Goal: Task Accomplishment & Management: Use online tool/utility

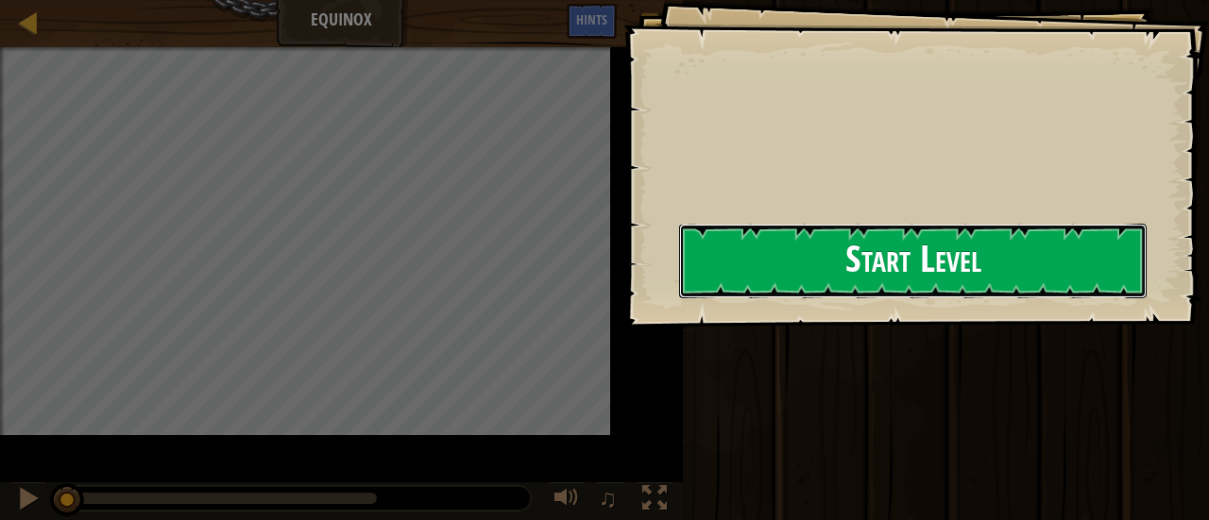
click at [766, 289] on button "Start Level" at bounding box center [912, 261] width 467 height 75
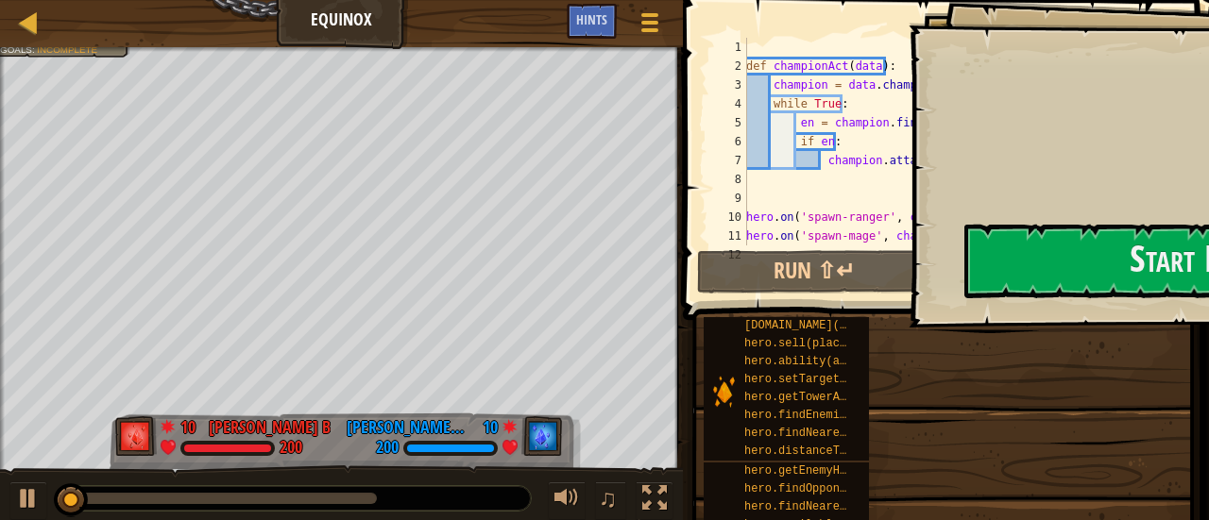
click at [683, 279] on div "Red team wins. Goals : Incomplete" at bounding box center [341, 264] width 683 height 435
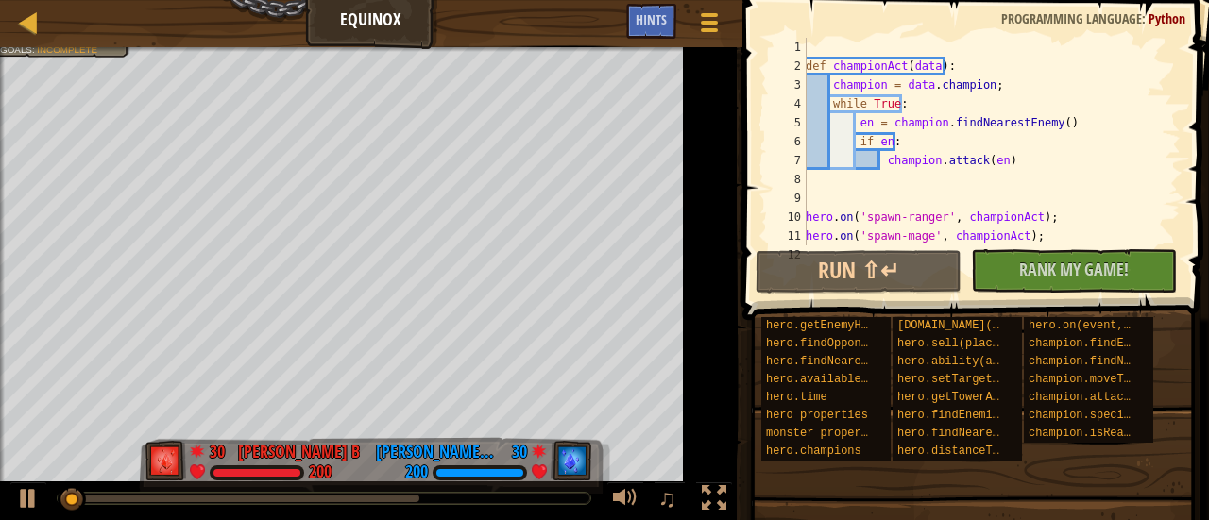
click at [725, 279] on div "Red team wins. Goals : Incomplete" at bounding box center [371, 283] width 742 height 473
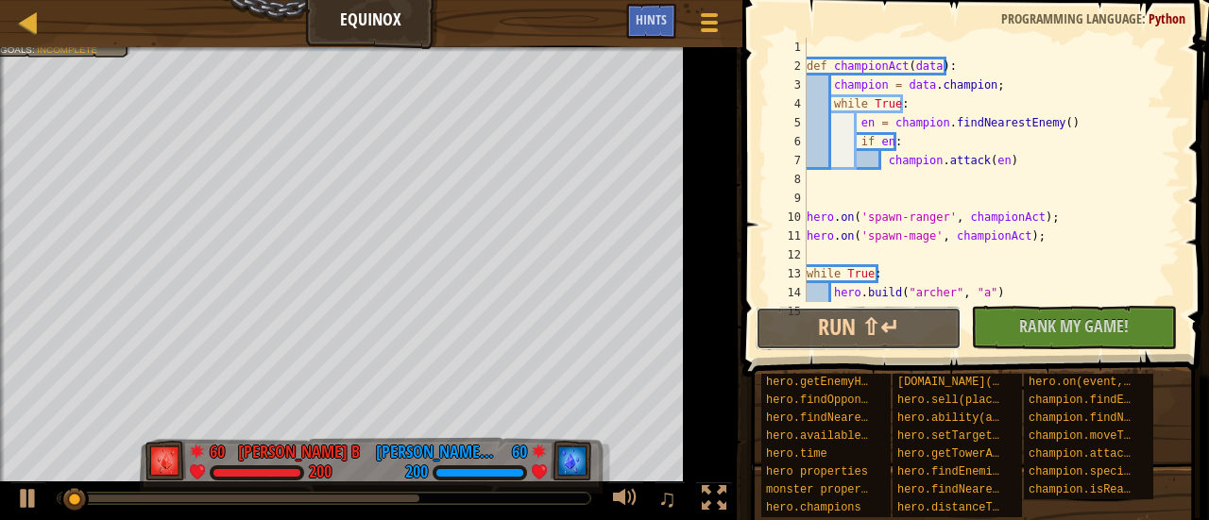
click at [832, 307] on button "Run ⇧↵" at bounding box center [858, 328] width 206 height 43
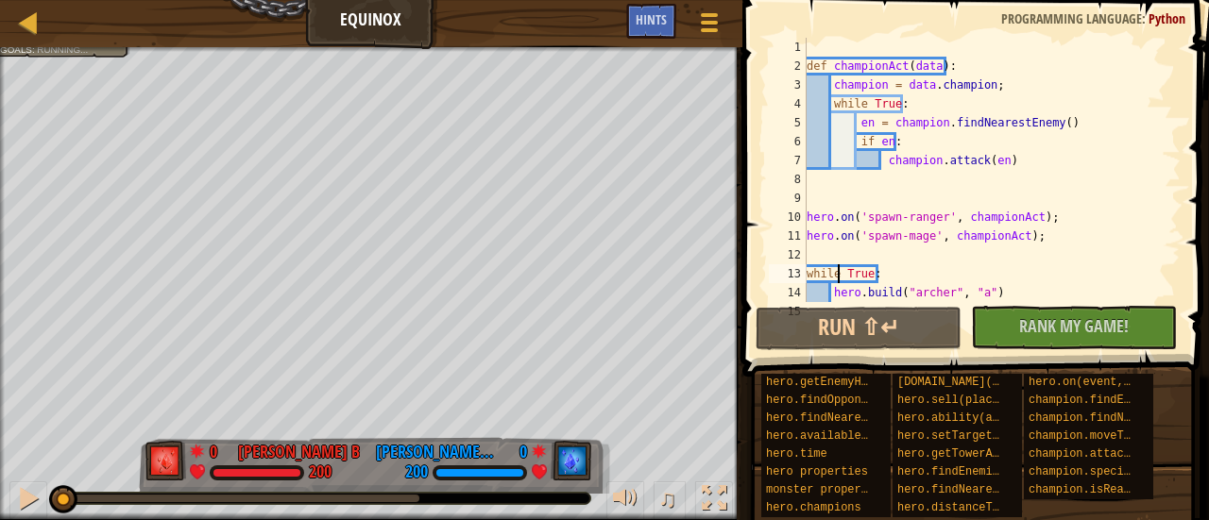
click at [837, 279] on div "def championAct ( data ) : champion = data . champion ; while True : en = champ…" at bounding box center [985, 189] width 364 height 302
type textarea "while True:"
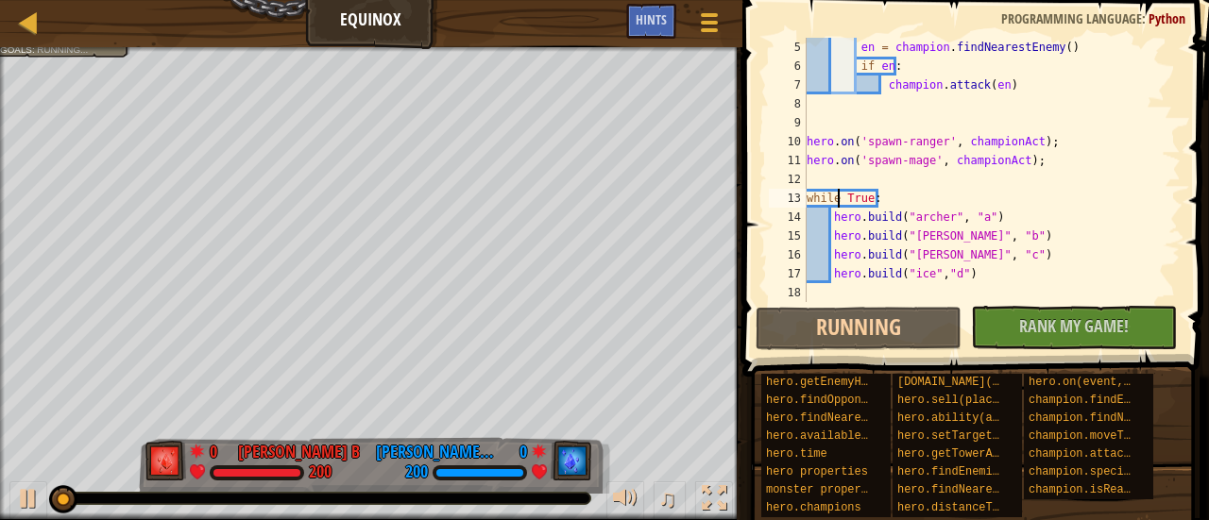
scroll to position [76, 0]
click at [959, 284] on div "en = champion . findNearestEnemy ( ) if en : champion . attack ( en ) hero . on…" at bounding box center [985, 189] width 364 height 302
click at [971, 280] on div "en = champion . findNearestEnemy ( ) if en : champion . attack ( en ) hero . on…" at bounding box center [985, 189] width 364 height 302
type textarea "[DOMAIN_NAME]("ice","d")"
click at [994, 298] on div "en = champion . findNearestEnemy ( ) if en : champion . attack ( en ) hero . on…" at bounding box center [985, 189] width 364 height 302
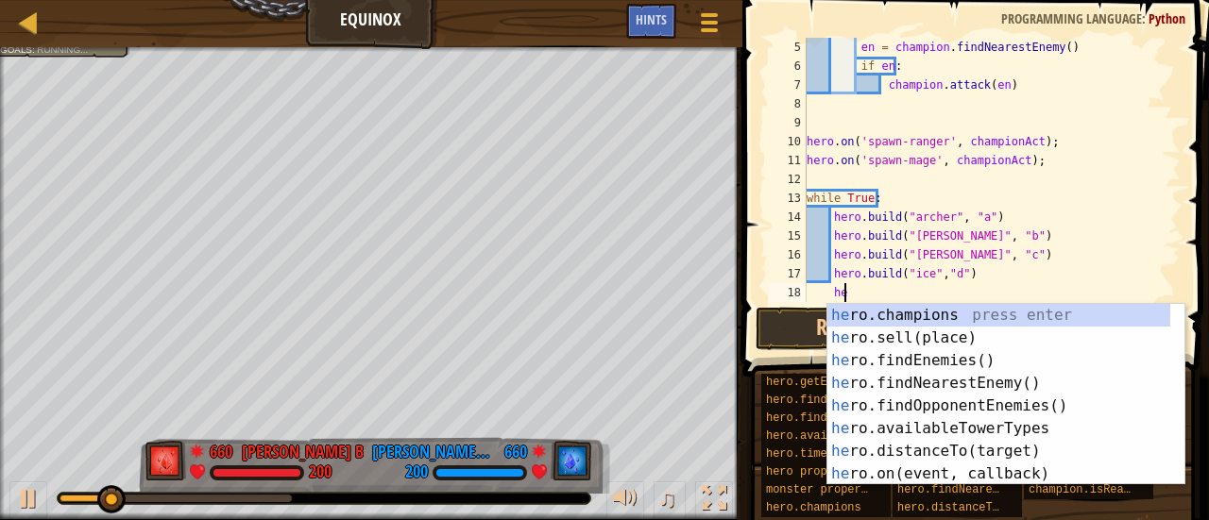
scroll to position [8, 2]
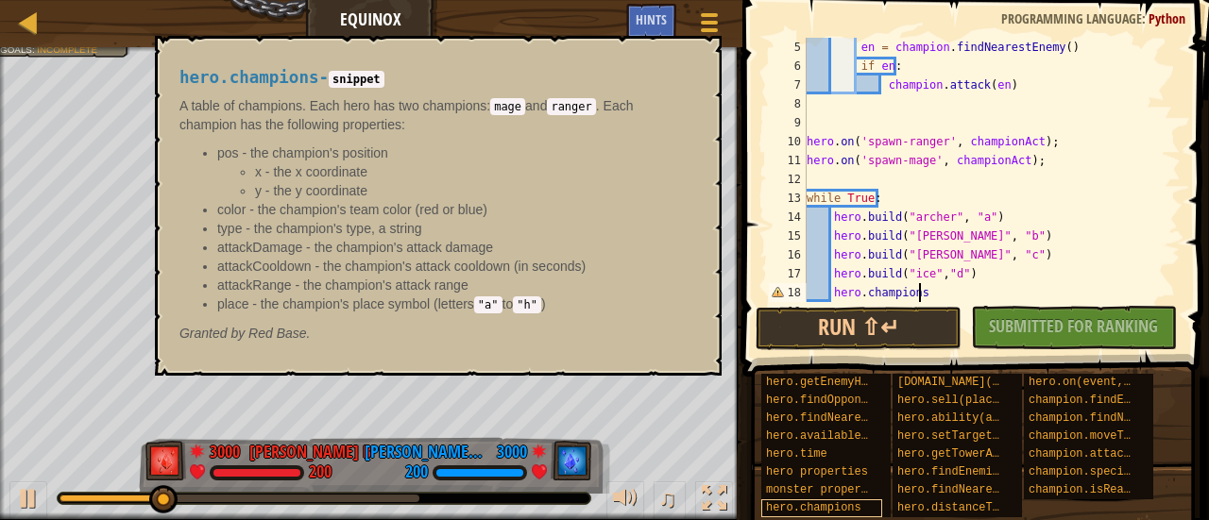
click at [833, 502] on span "hero.champions" at bounding box center [813, 507] width 95 height 13
click at [706, 57] on button "×" at bounding box center [700, 57] width 15 height 26
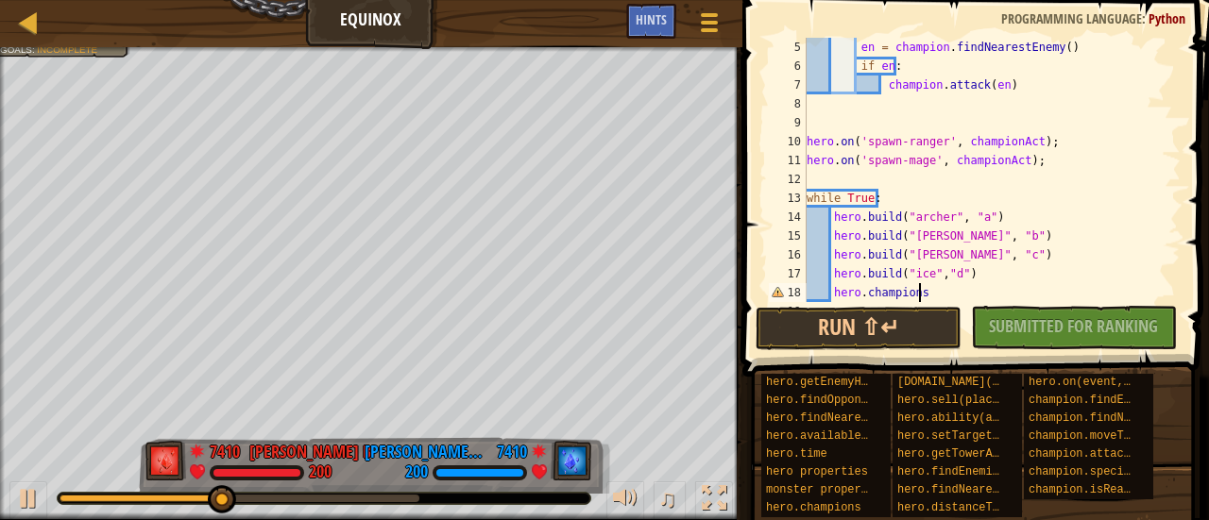
click at [946, 291] on div "en = champion . findNearestEnemy ( ) if en : champion . attack ( en ) hero . on…" at bounding box center [985, 189] width 364 height 302
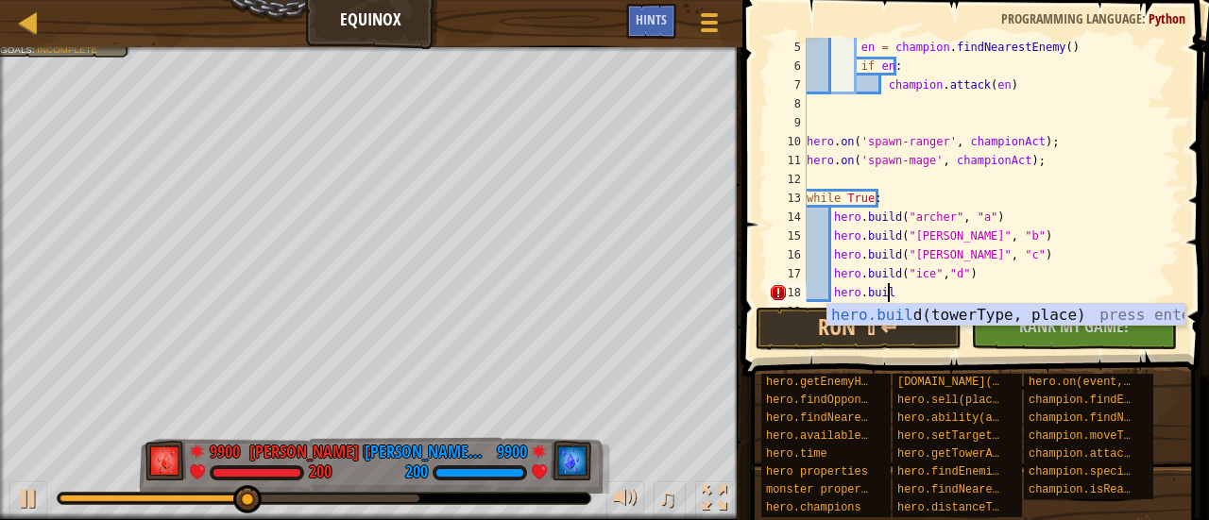
scroll to position [8, 6]
click at [1025, 311] on div "hero.buil d(towerType, place) press enter" at bounding box center [1006, 338] width 358 height 68
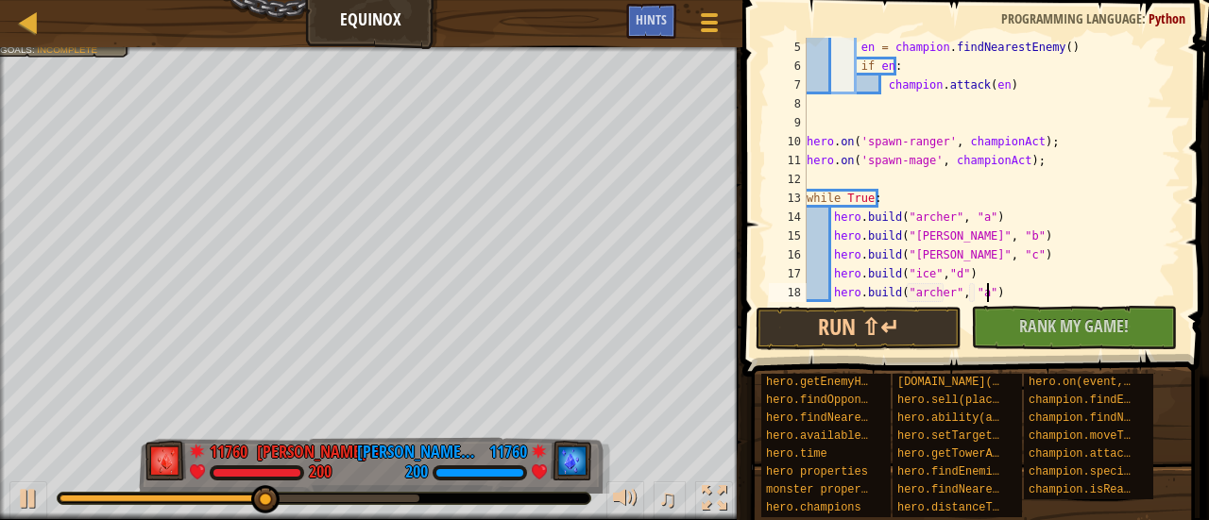
click at [992, 296] on div "en = champion . findNearestEnemy ( ) if en : champion . attack ( en ) hero . on…" at bounding box center [985, 189] width 364 height 302
click at [912, 332] on button "Run ⇧↵" at bounding box center [858, 328] width 206 height 43
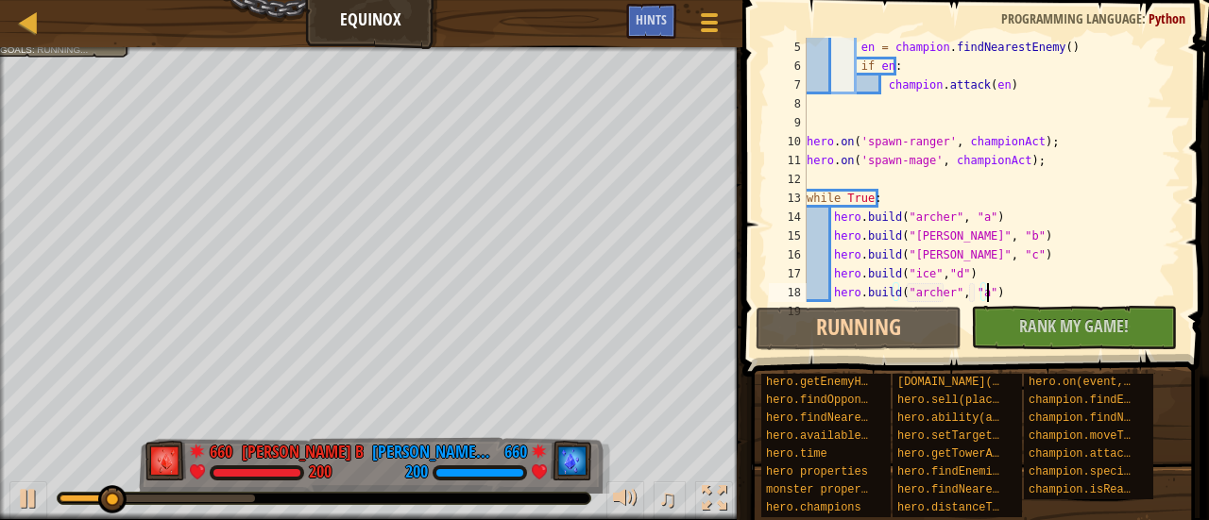
click at [973, 290] on div "en = champion . findNearestEnemy ( ) if en : champion . attack ( en ) hero . on…" at bounding box center [985, 189] width 364 height 302
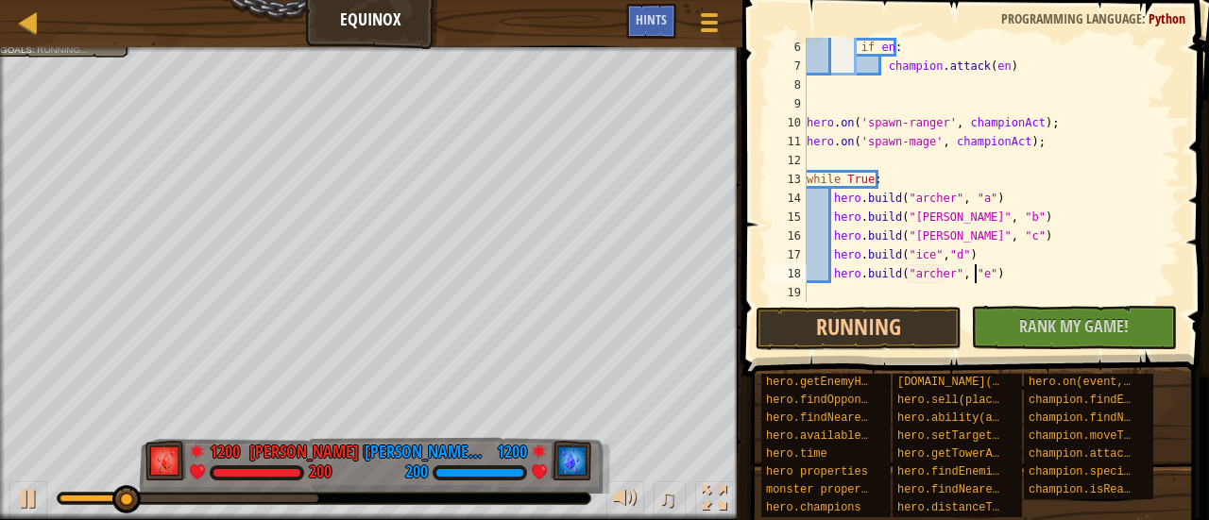
scroll to position [94, 0]
click at [1044, 250] on div "if en : champion . attack ( en ) hero . on ( 'spawn-ranger' , championAct ) ; h…" at bounding box center [985, 189] width 364 height 302
type textarea "[DOMAIN_NAME]("ice","d")"
click at [1034, 288] on div "if en : champion . attack ( en ) hero . on ( 'spawn-ranger' , championAct ) ; h…" at bounding box center [985, 189] width 364 height 302
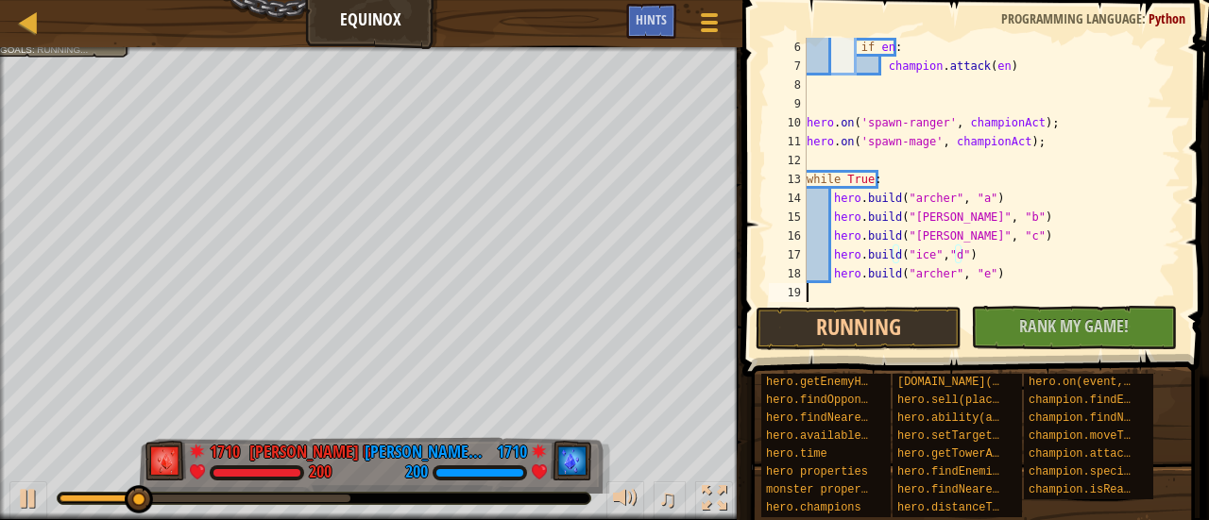
scroll to position [8, 0]
click at [1034, 277] on div "if en : champion . attack ( en ) hero . on ( 'spawn-ranger' , championAct ) ; h…" at bounding box center [985, 189] width 364 height 302
type textarea "[DOMAIN_NAME]("[PERSON_NAME]", "e")"
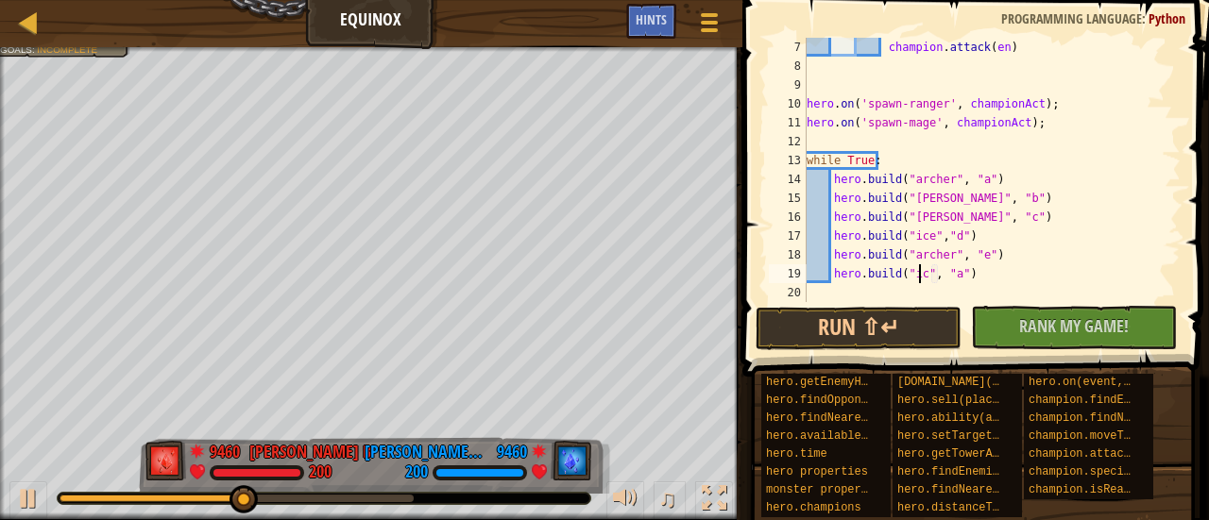
scroll to position [8, 9]
click at [958, 271] on div "champion . attack ( en ) hero . on ( 'spawn-ranger' , championAct ) ; hero . on…" at bounding box center [985, 189] width 364 height 302
type textarea "[DOMAIN_NAME]("ice", "f")"
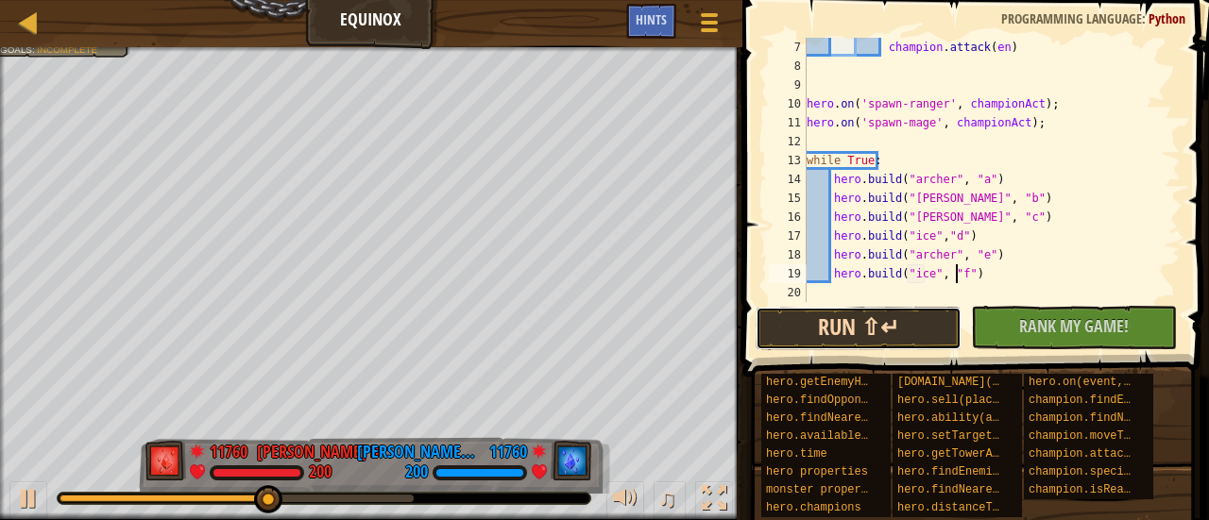
click at [926, 339] on button "Run ⇧↵" at bounding box center [858, 328] width 206 height 43
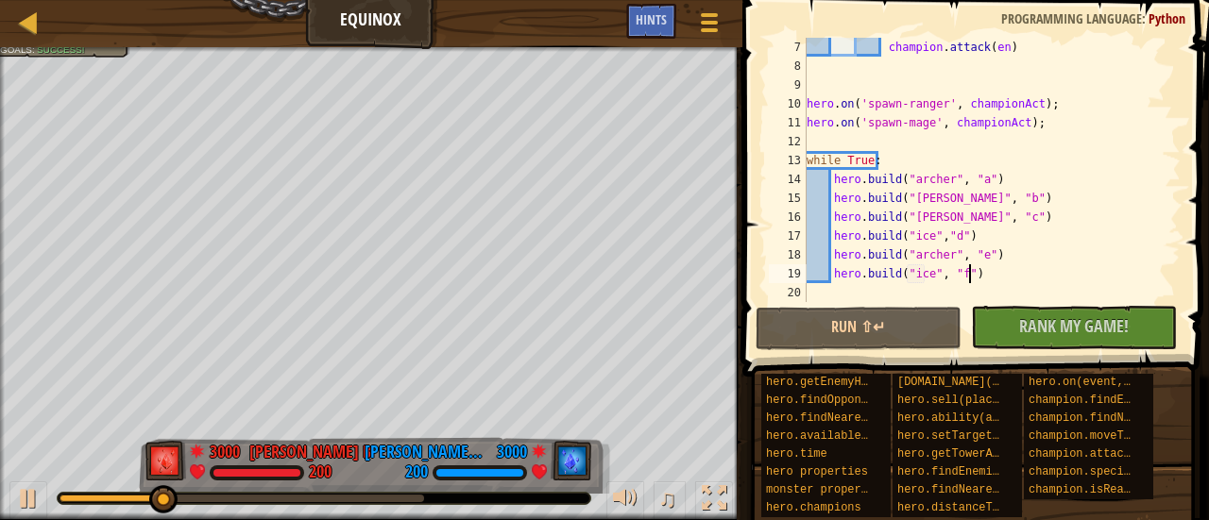
drag, startPoint x: 984, startPoint y: 269, endPoint x: 990, endPoint y: 282, distance: 14.4
click at [990, 282] on div "champion . attack ( en ) hero . on ( 'spawn-ranger' , championAct ) ; hero . on…" at bounding box center [985, 189] width 364 height 302
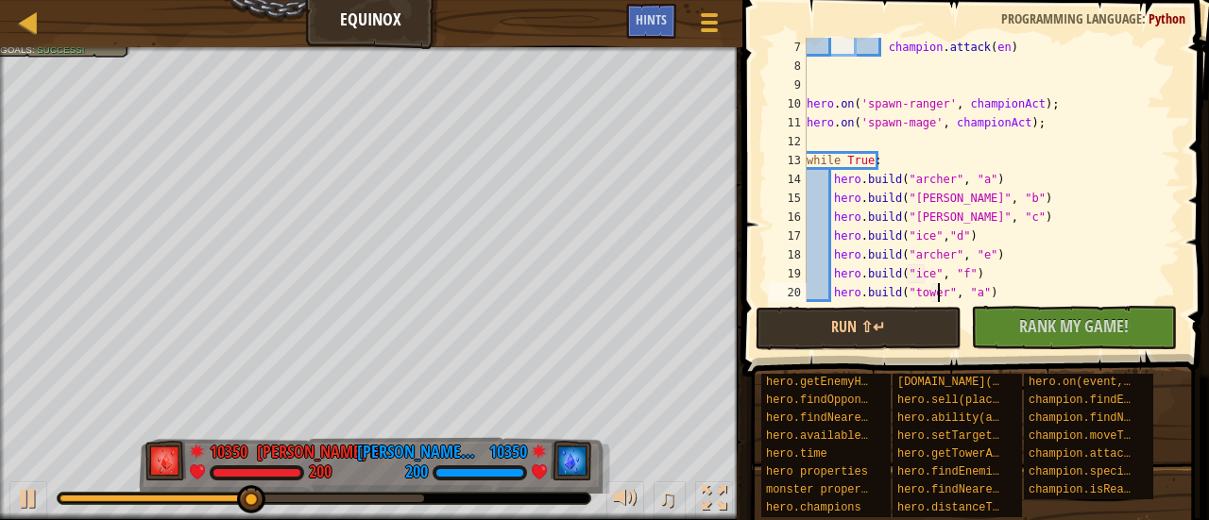
scroll to position [8, 11]
click at [967, 289] on div "champion . attack ( en ) hero . on ( 'spawn-ranger' , championAct ) ; hero . on…" at bounding box center [985, 189] width 364 height 302
type textarea "[DOMAIN_NAME]("tower", "g")"
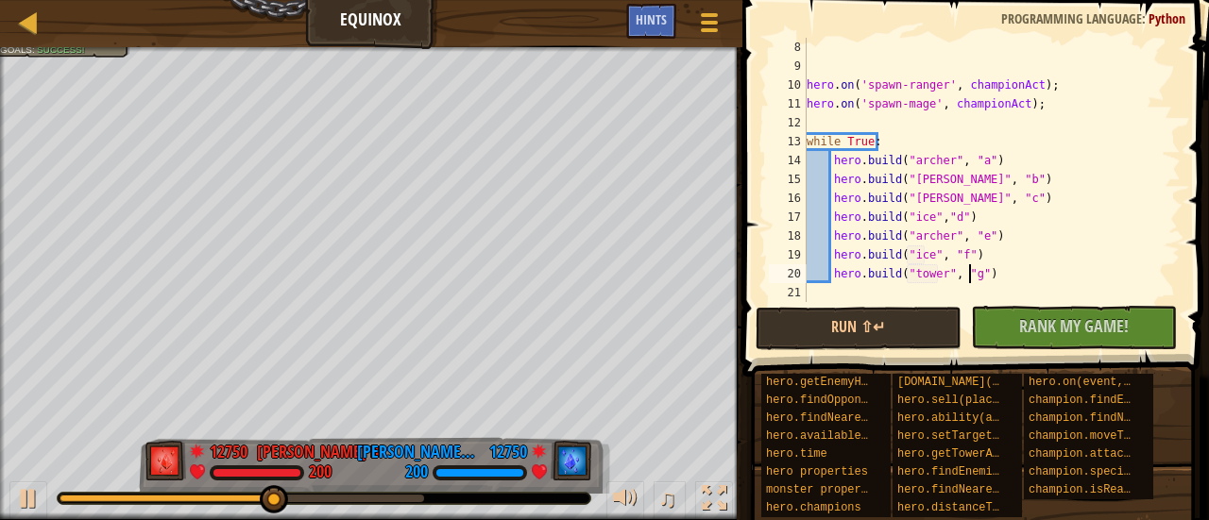
scroll to position [132, 0]
click at [1016, 269] on div "hero . on ( 'spawn-ranger' , championAct ) ; hero . on ( 'spawn-mage' , champio…" at bounding box center [985, 189] width 364 height 302
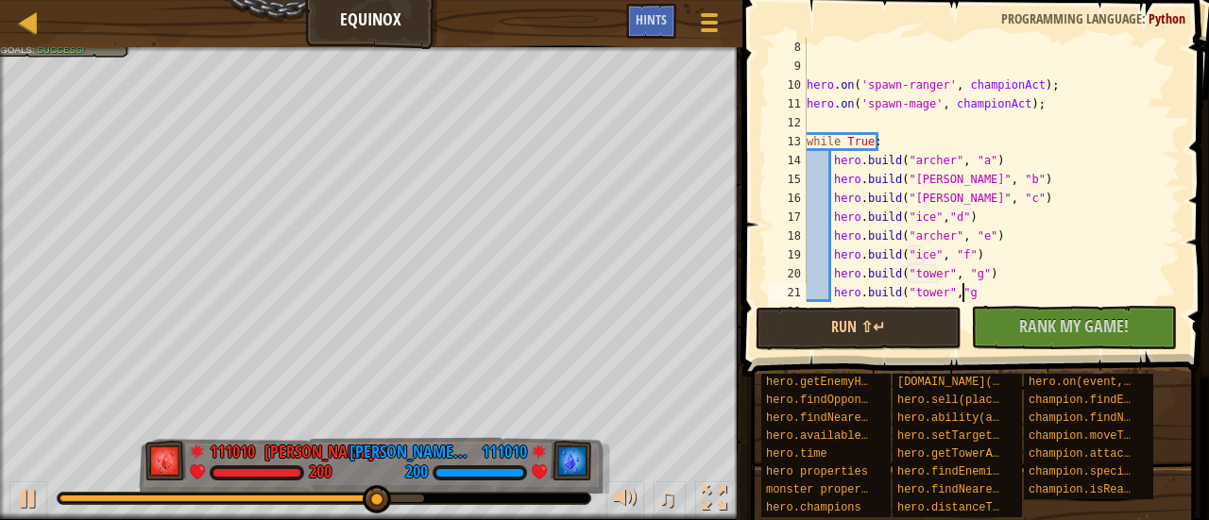
scroll to position [8, 11]
click at [927, 332] on button "Run ⇧↵" at bounding box center [858, 328] width 206 height 43
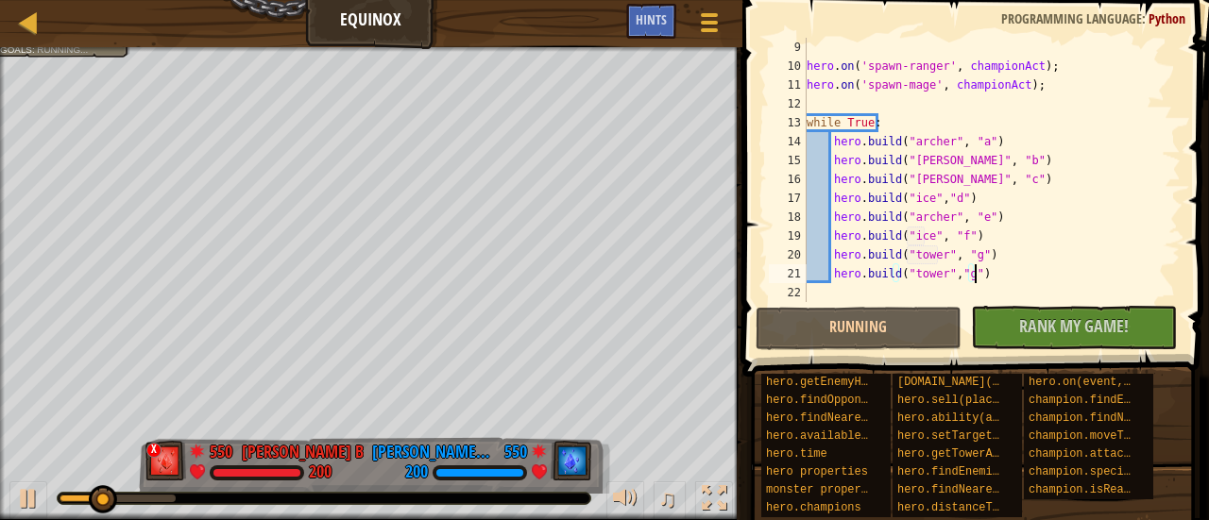
scroll to position [151, 0]
click at [937, 274] on div "hero . on ( 'spawn-ranger' , championAct ) ; hero . on ( 'spawn-mage' , champio…" at bounding box center [985, 189] width 364 height 302
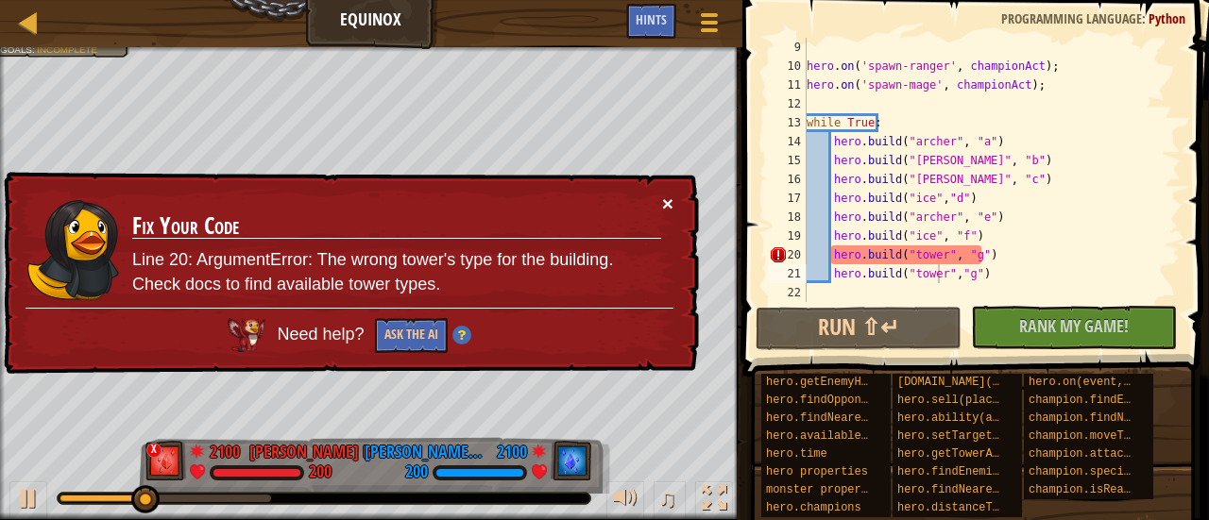
click at [671, 201] on button "×" at bounding box center [667, 204] width 11 height 20
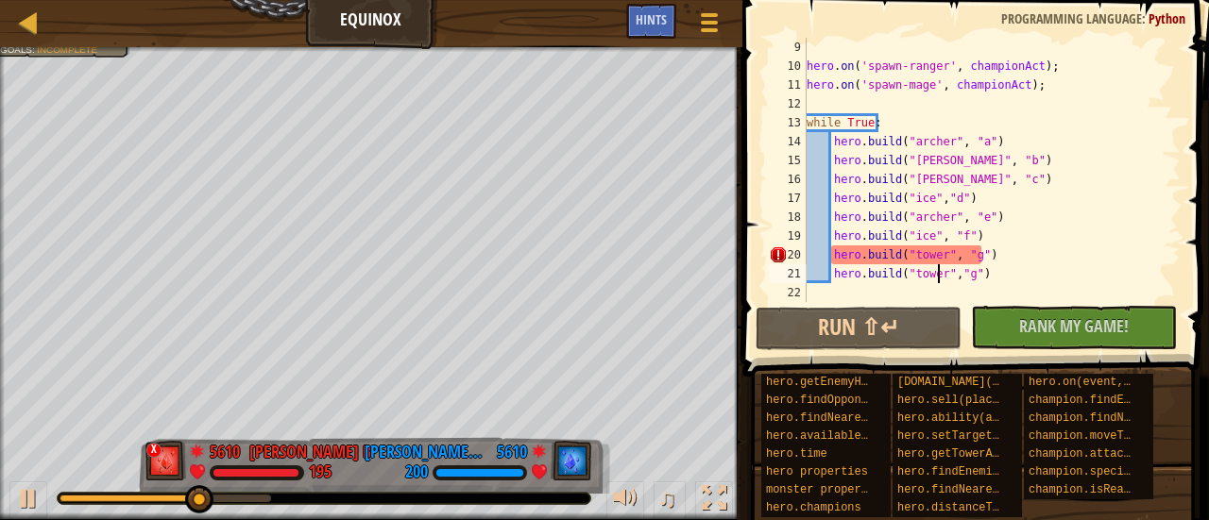
click at [987, 258] on div "hero . on ( 'spawn-ranger' , championAct ) ; hero . on ( 'spawn-mage' , champio…" at bounding box center [985, 189] width 364 height 302
drag, startPoint x: 987, startPoint y: 258, endPoint x: 854, endPoint y: 247, distance: 133.6
click at [854, 247] on div "hero . on ( 'spawn-ranger' , championAct ) ; hero . on ( 'spawn-mage' , champio…" at bounding box center [985, 189] width 364 height 302
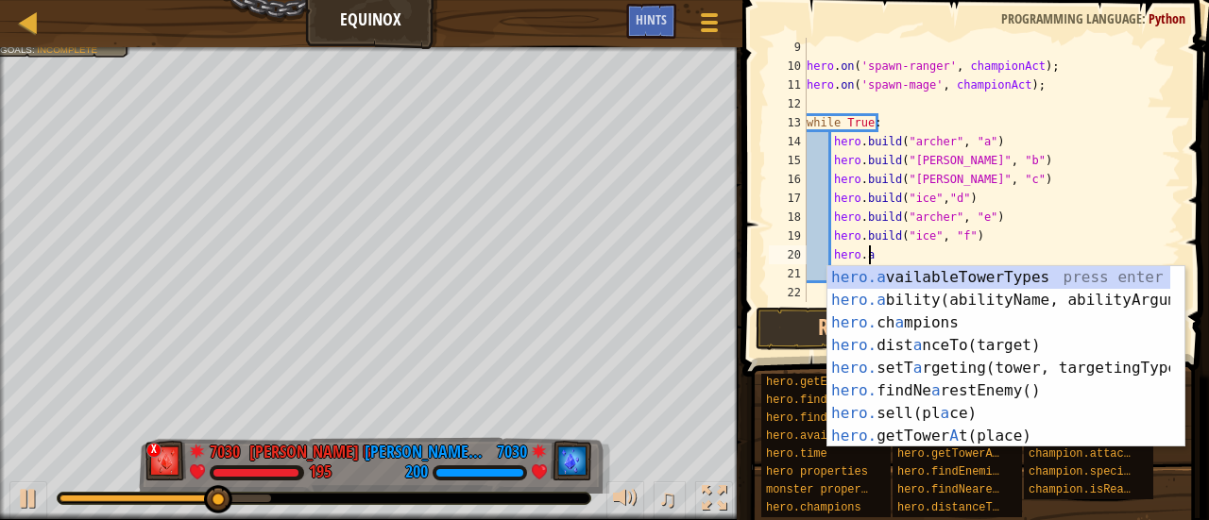
scroll to position [8, 4]
click at [963, 286] on div "hero.a vailableTowerTypes press enter hero.a bility(abilityName, abilityArgumen…" at bounding box center [999, 379] width 344 height 227
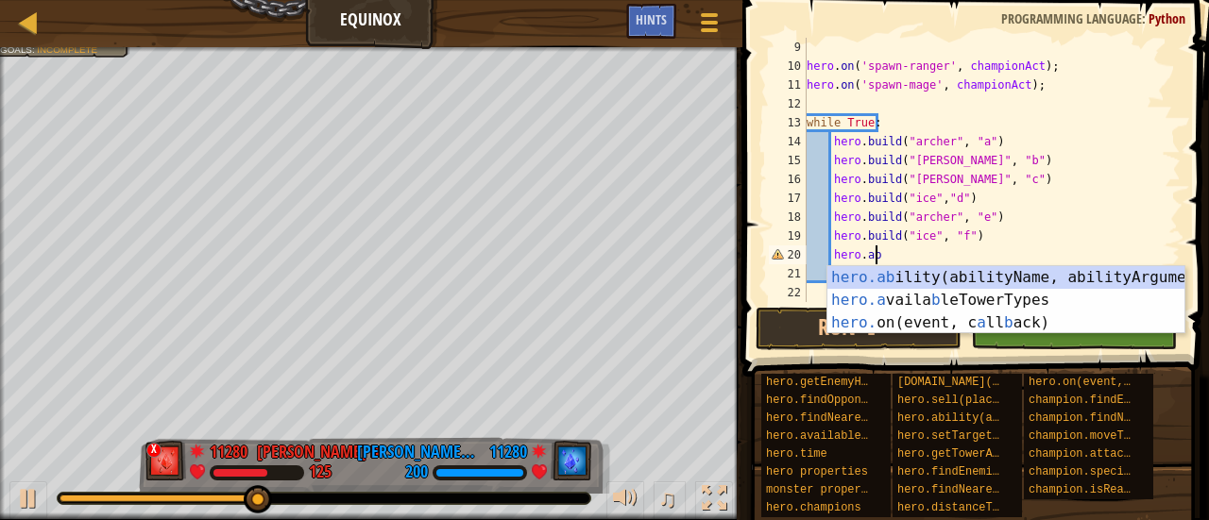
scroll to position [8, 5]
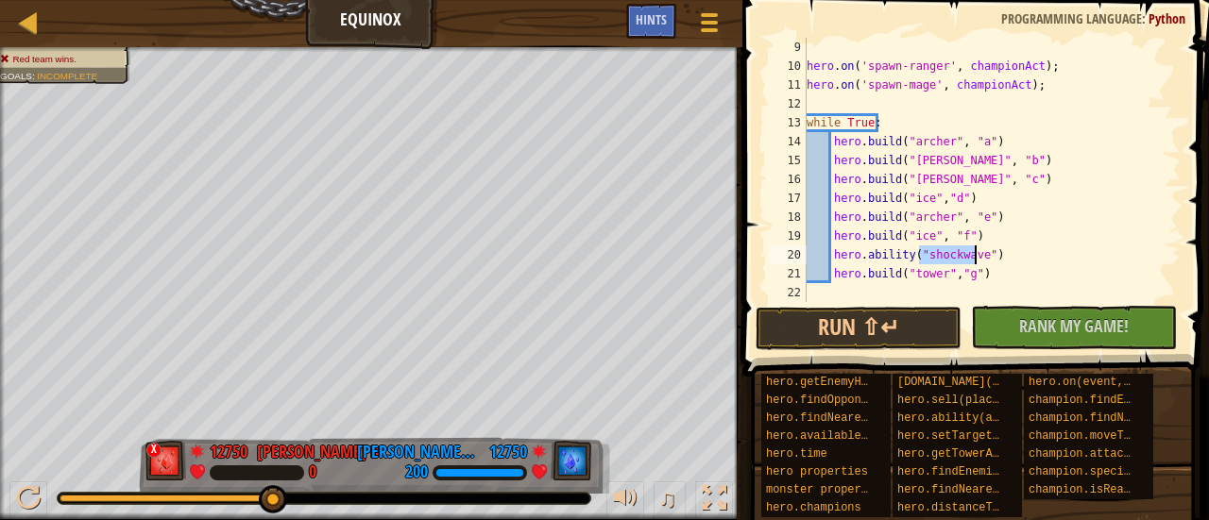
click at [1003, 273] on div "hero . on ( 'spawn-ranger' , championAct ) ; hero . on ( 'spawn-mage' , champio…" at bounding box center [985, 189] width 364 height 302
drag, startPoint x: 994, startPoint y: 277, endPoint x: 862, endPoint y: 272, distance: 132.3
click at [862, 272] on div "hero . on ( 'spawn-ranger' , championAct ) ; hero . on ( 'spawn-mage' , champio…" at bounding box center [985, 189] width 364 height 302
click at [890, 325] on button "Run ⇧↵" at bounding box center [858, 328] width 206 height 43
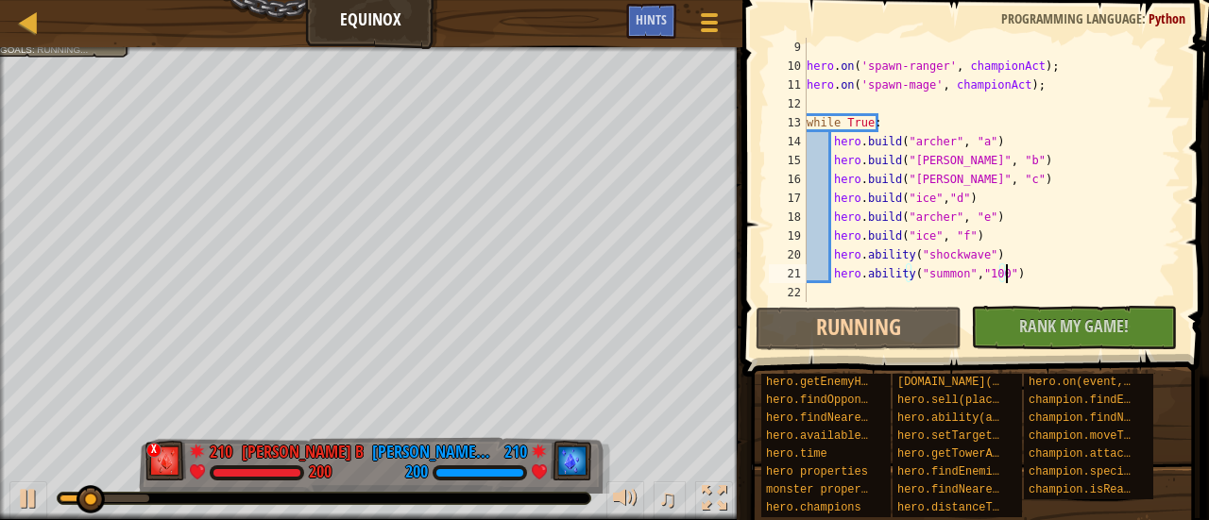
click at [976, 231] on div "hero . on ( 'spawn-ranger' , championAct ) ; hero . on ( 'spawn-mage' , champio…" at bounding box center [985, 189] width 364 height 302
type textarea "[DOMAIN_NAME]("ice", "f")"
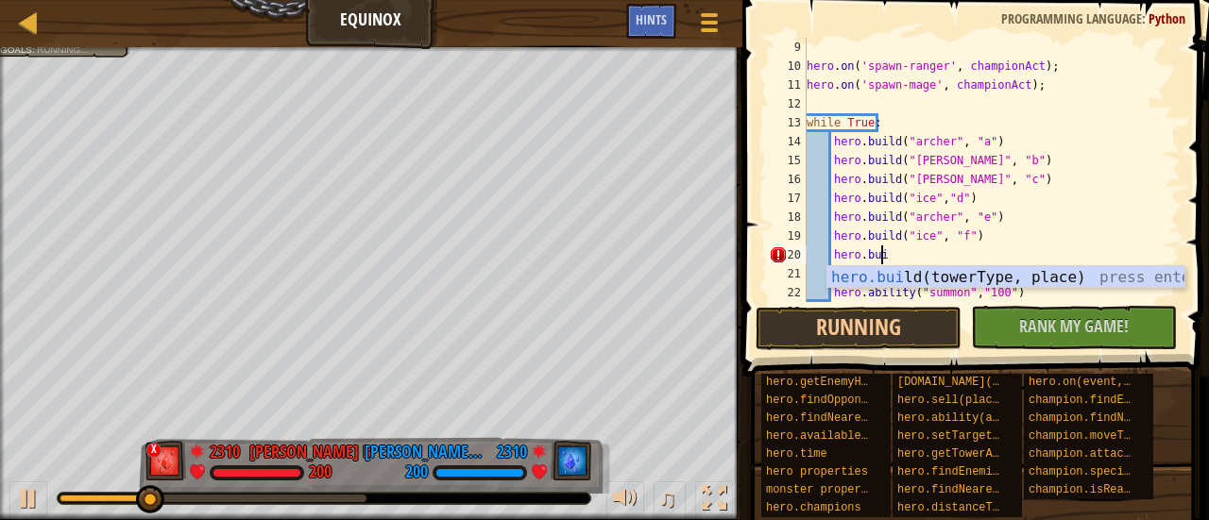
scroll to position [8, 6]
click at [1117, 273] on div "hero.buil d(towerType, place) press enter" at bounding box center [1006, 300] width 358 height 68
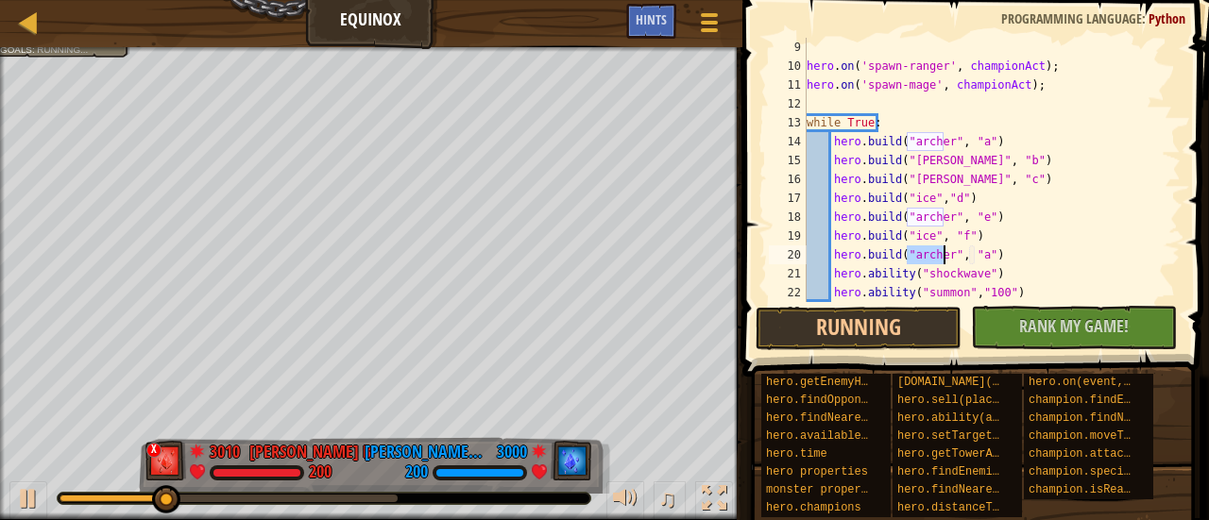
click at [980, 254] on div "hero . on ( 'spawn-ranger' , championAct ) ; hero . on ( 'spawn-mage' , champio…" at bounding box center [985, 189] width 364 height 302
click at [976, 254] on div "hero . on ( 'spawn-ranger' , championAct ) ; hero . on ( 'spawn-mage' , champio…" at bounding box center [985, 189] width 364 height 302
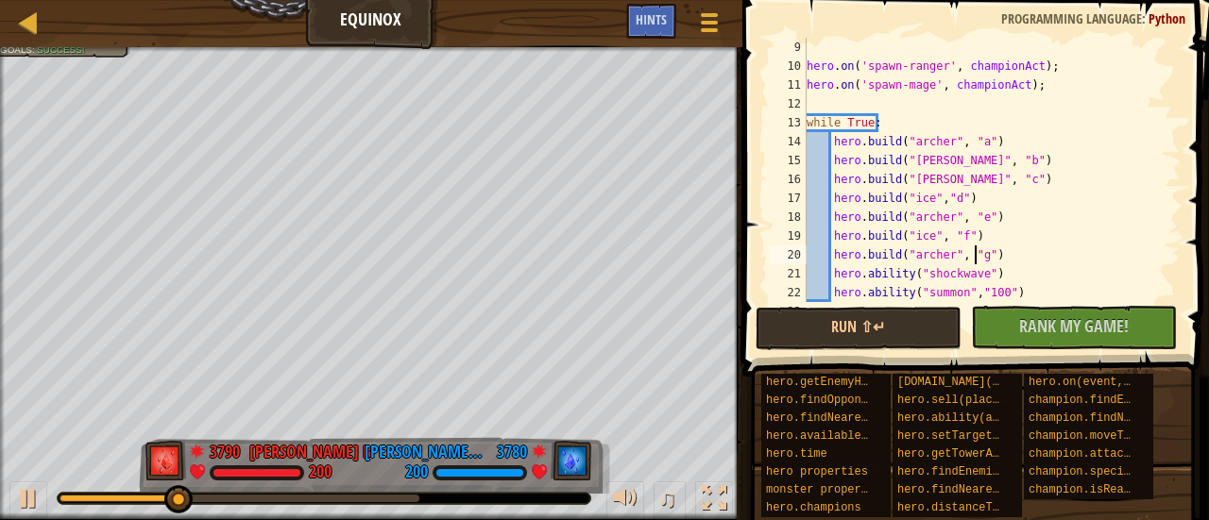
scroll to position [8, 13]
click at [1037, 237] on div "hero . on ( 'spawn-ranger' , championAct ) ; hero . on ( 'spawn-mage' , champio…" at bounding box center [985, 189] width 364 height 302
click at [1036, 253] on div "hero . on ( 'spawn-ranger' , championAct ) ; hero . on ( 'spawn-mage' , champio…" at bounding box center [985, 189] width 364 height 302
type textarea "[DOMAIN_NAME]("[PERSON_NAME]", "g")"
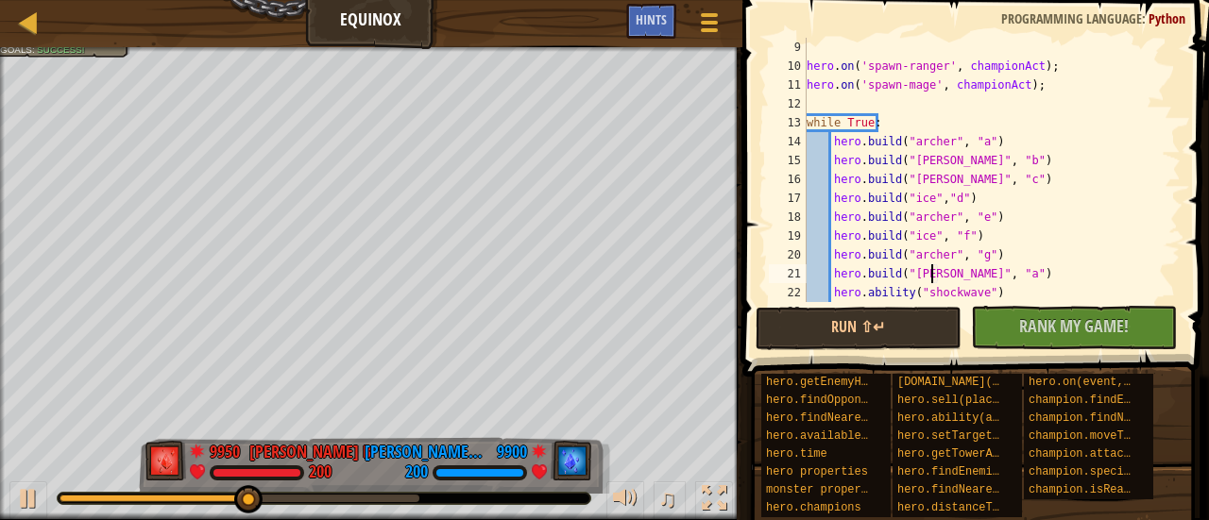
scroll to position [8, 11]
click at [974, 271] on div "hero . on ( 'spawn-ranger' , championAct ) ; hero . on ( 'spawn-mage' , champio…" at bounding box center [985, 189] width 364 height 302
click at [891, 331] on button "Run ⇧↵" at bounding box center [858, 328] width 206 height 43
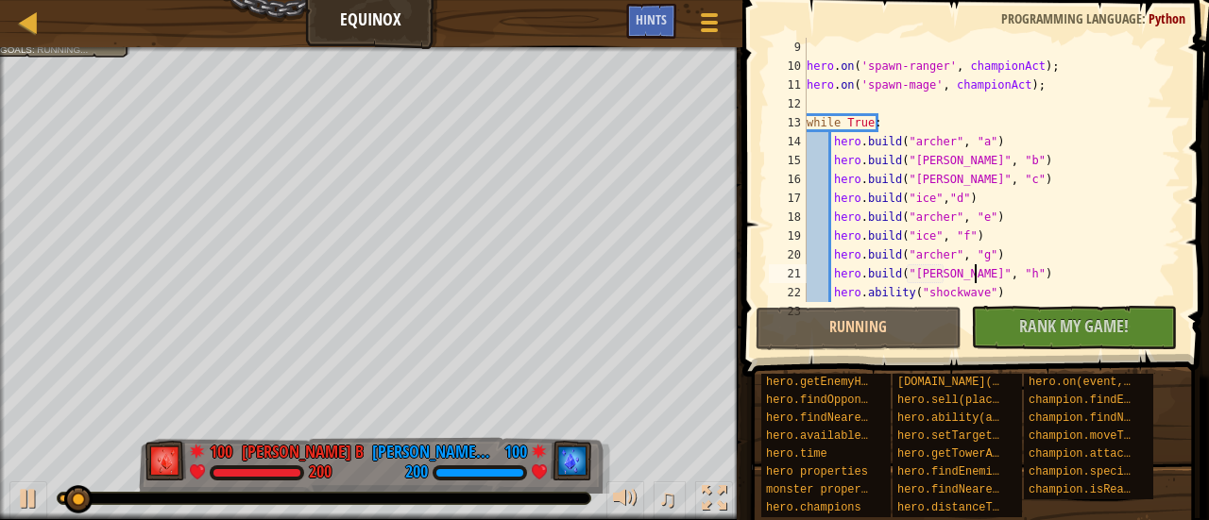
scroll to position [189, 0]
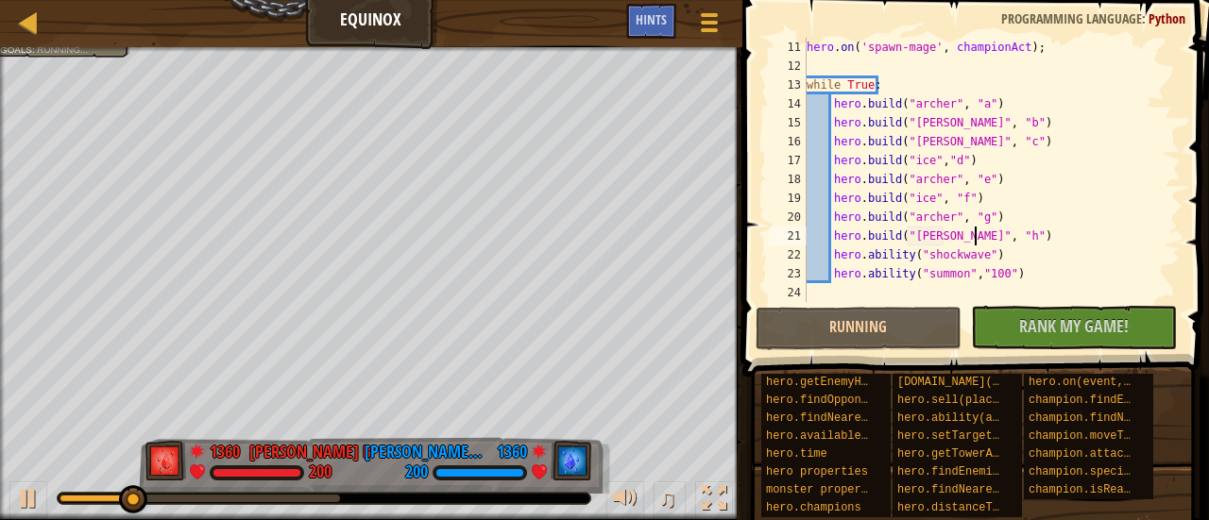
click at [1017, 277] on div "hero . on ( 'spawn-mage' , championAct ) ; while True : hero . build ( "[PERSON…" at bounding box center [985, 189] width 364 height 302
type textarea "hero.ability("summon","100")"
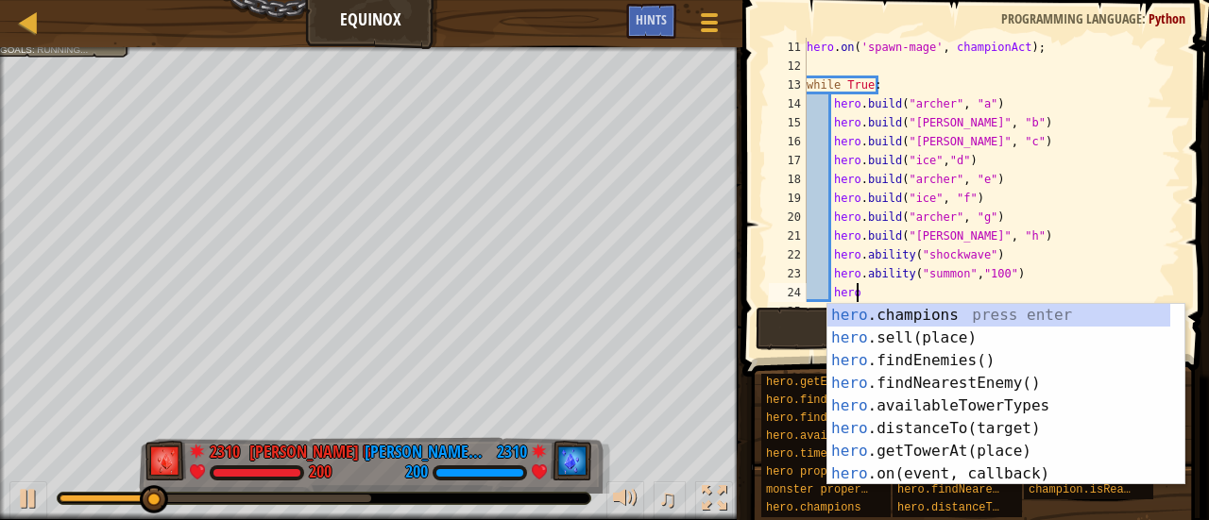
scroll to position [8, 3]
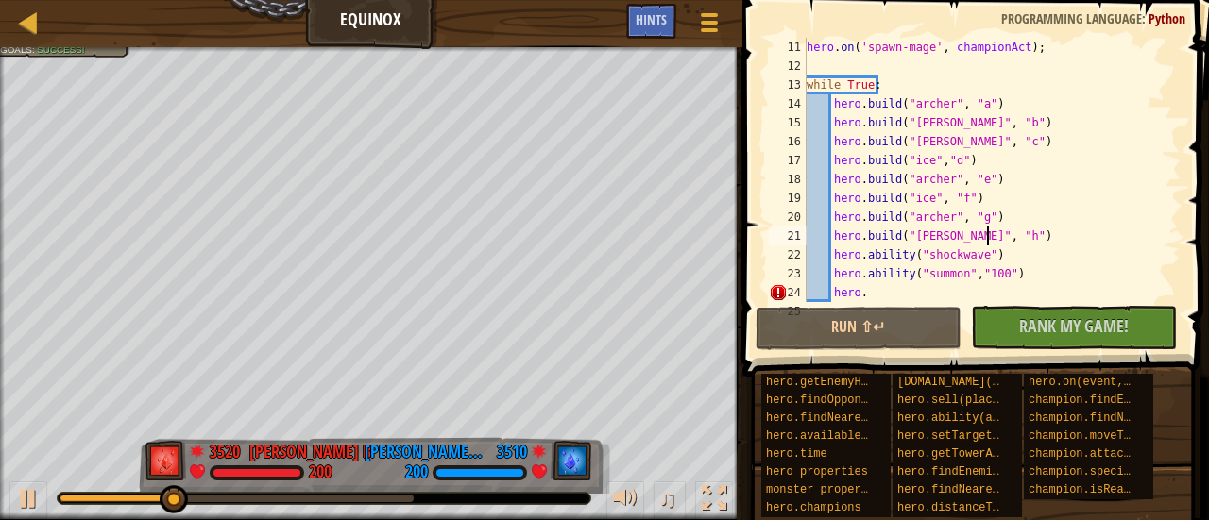
click at [1111, 239] on div "hero . on ( 'spawn-mage' , championAct ) ; while True : hero . build ( "[PERSON…" at bounding box center [985, 189] width 364 height 302
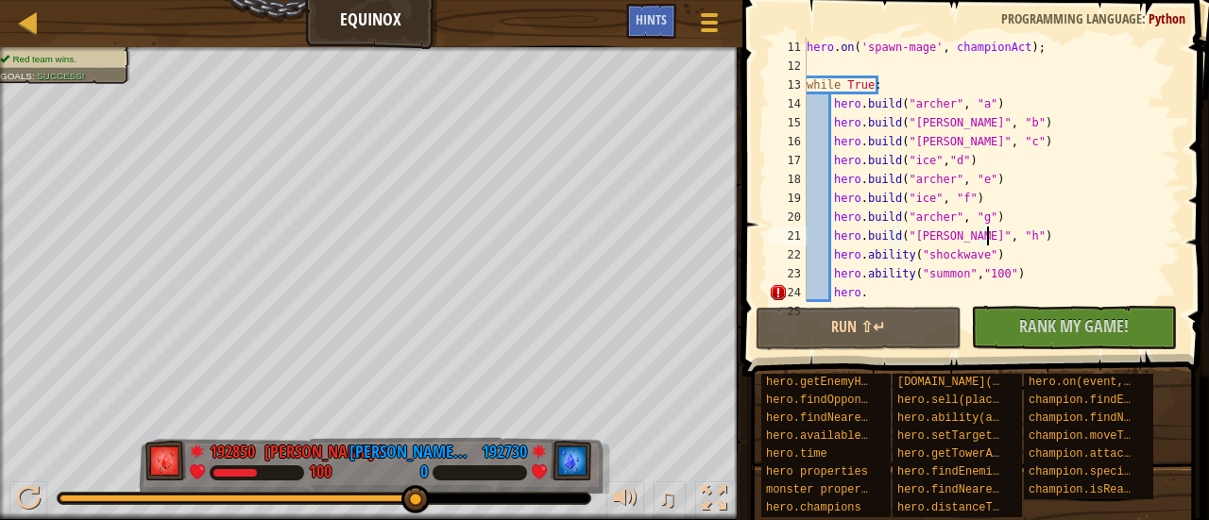
click at [942, 239] on div "hero . on ( 'spawn-mage' , championAct ) ; while True : hero . build ( "[PERSON…" at bounding box center [985, 189] width 364 height 302
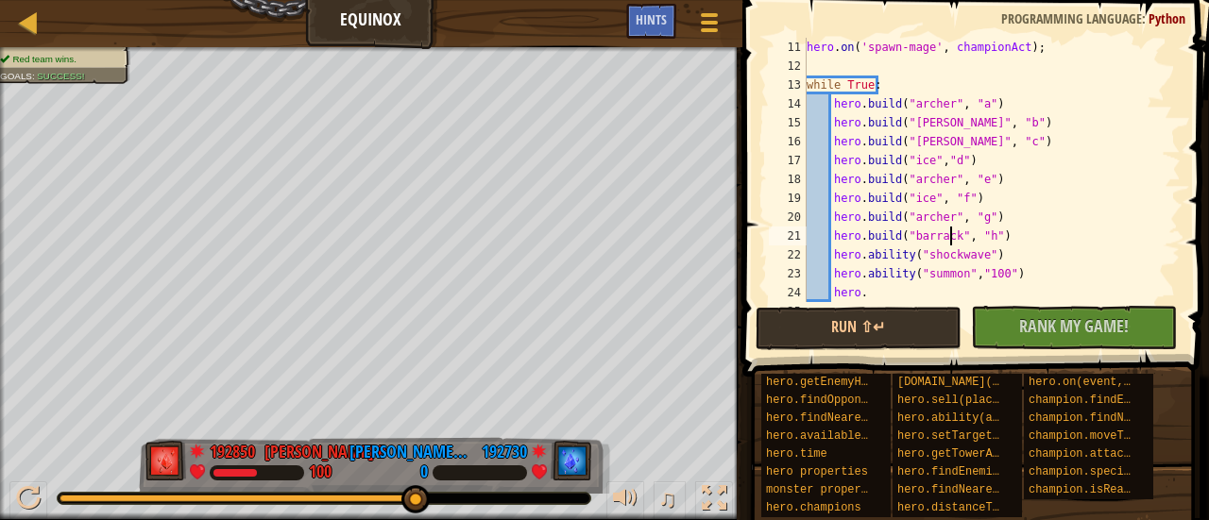
scroll to position [8, 12]
click at [948, 212] on div "hero . on ( 'spawn-mage' , championAct ) ; while True : hero . build ( "[PERSON…" at bounding box center [985, 189] width 364 height 302
click at [943, 217] on div "hero . on ( 'spawn-mage' , championAct ) ; while True : hero . build ( "[PERSON…" at bounding box center [985, 189] width 364 height 302
click at [907, 318] on button "Run ⇧↵" at bounding box center [858, 328] width 206 height 43
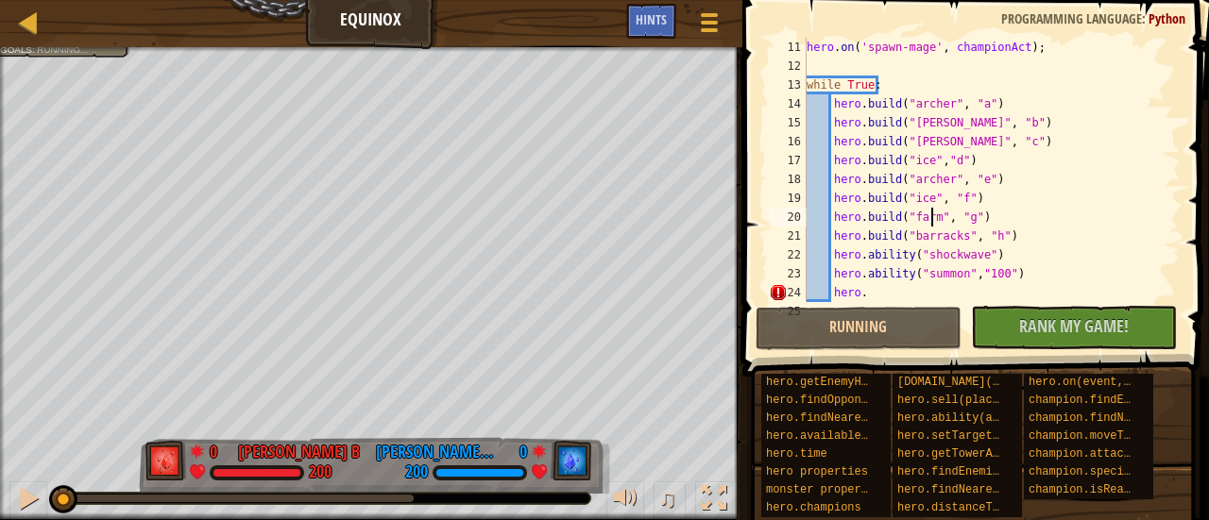
click at [884, 291] on div "hero . on ( 'spawn-mage' , championAct ) ; while True : hero . build ( "[PERSON…" at bounding box center [985, 189] width 364 height 302
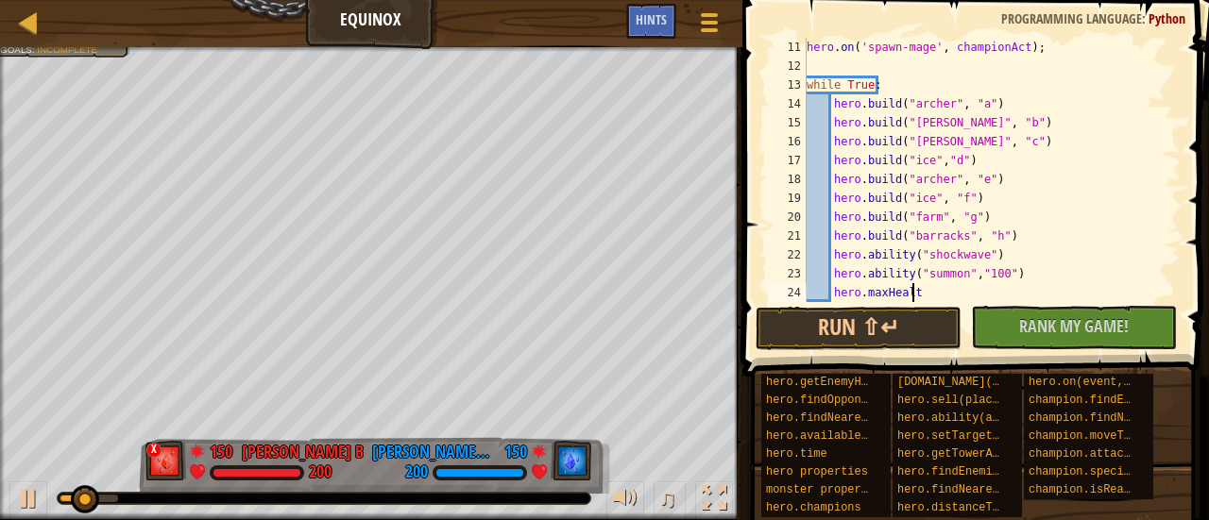
scroll to position [8, 8]
click at [890, 328] on button "Run ⇧↵" at bounding box center [858, 328] width 206 height 43
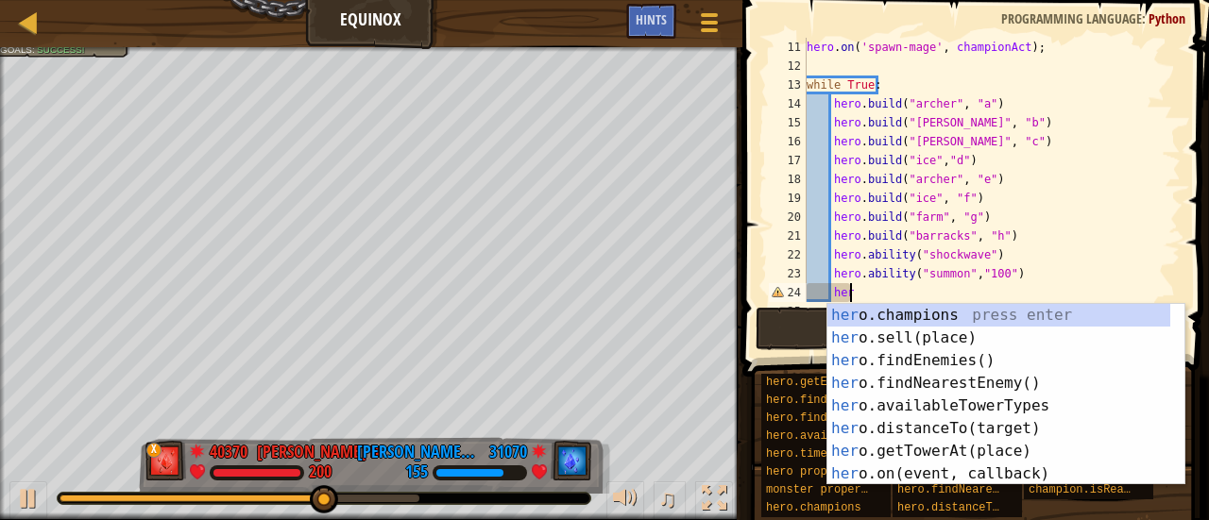
scroll to position [8, 2]
type textarea "h"
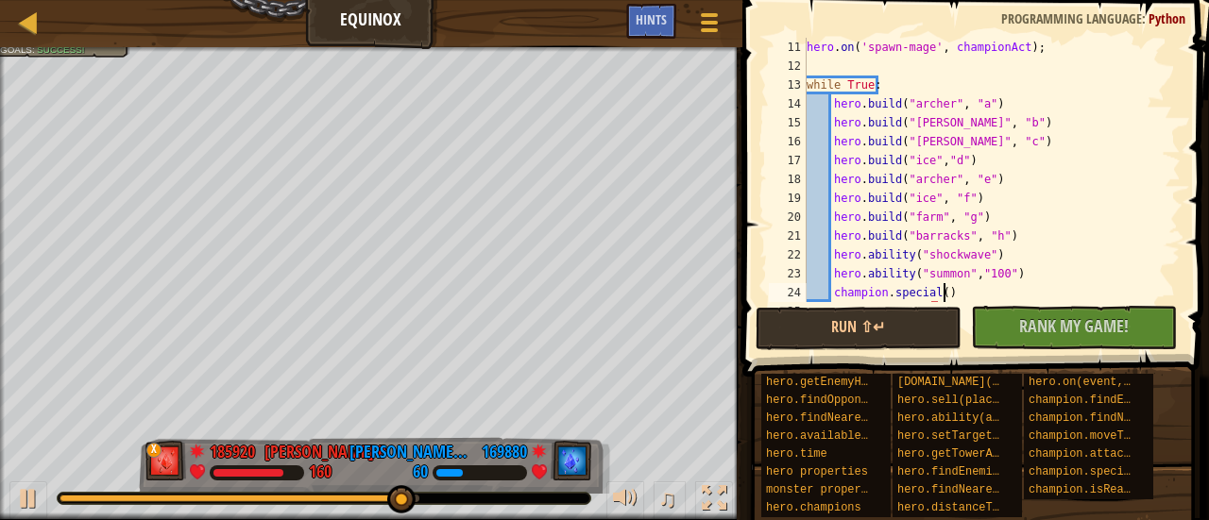
scroll to position [8, 9]
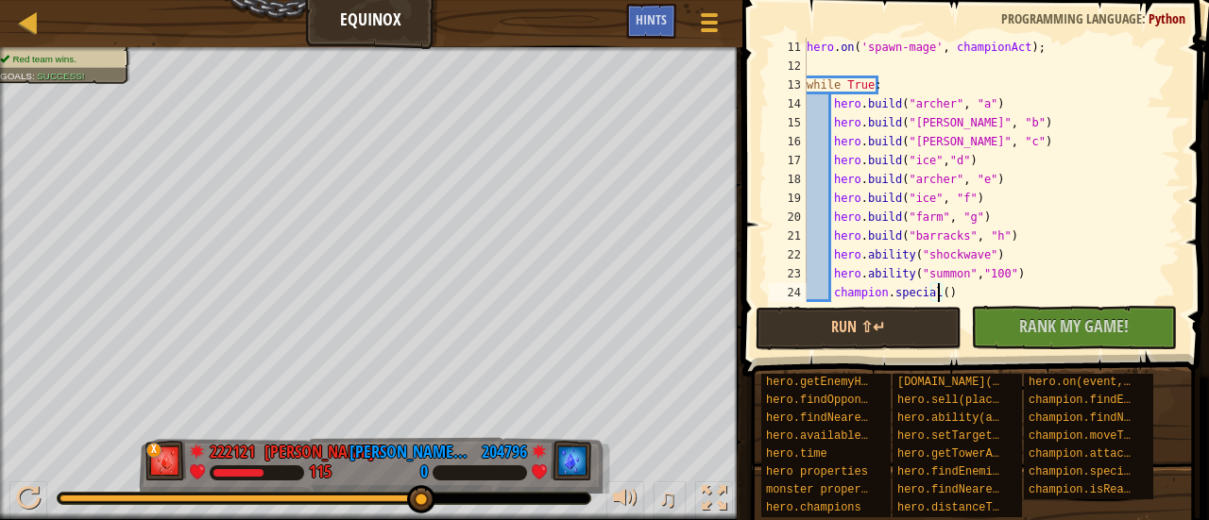
click at [939, 297] on div "hero . on ( 'spawn-mage' , championAct ) ; while True : hero . build ( "[PERSON…" at bounding box center [985, 189] width 364 height 302
click at [935, 293] on div "hero . on ( 'spawn-mage' , championAct ) ; while True : hero . build ( "[PERSON…" at bounding box center [985, 189] width 364 height 302
click at [916, 311] on button "Run ⇧↵" at bounding box center [858, 328] width 206 height 43
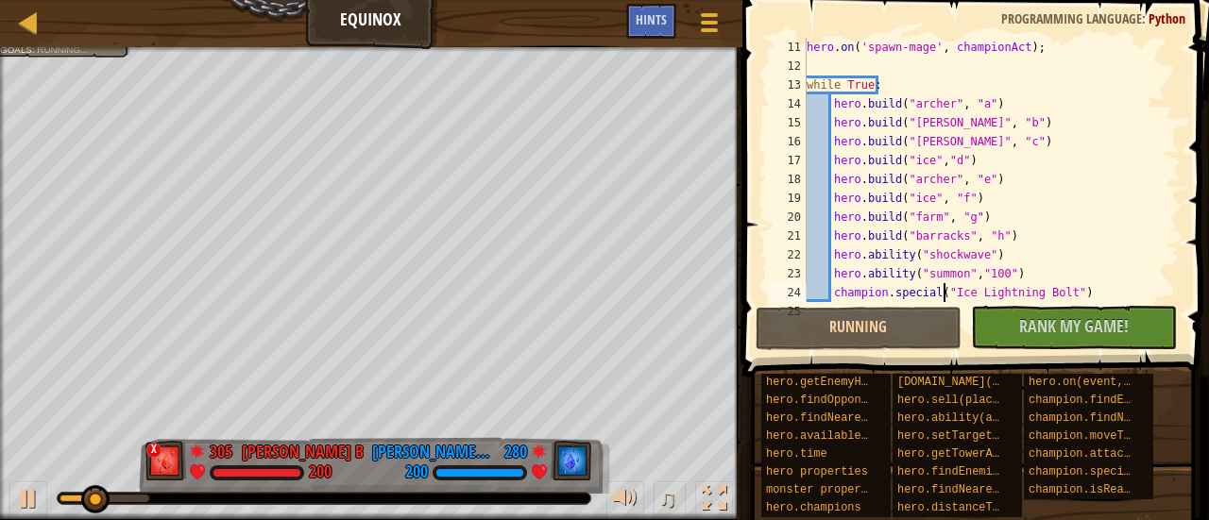
click at [1059, 190] on div "hero . on ( 'spawn-mage' , championAct ) ; while True : hero . build ( "[PERSON…" at bounding box center [985, 189] width 364 height 302
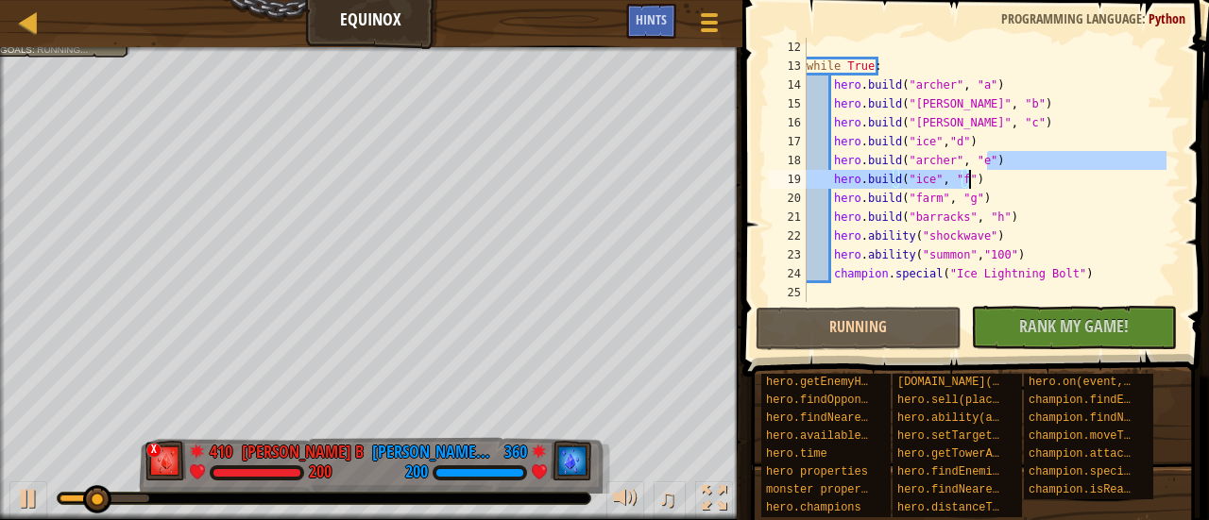
scroll to position [208, 0]
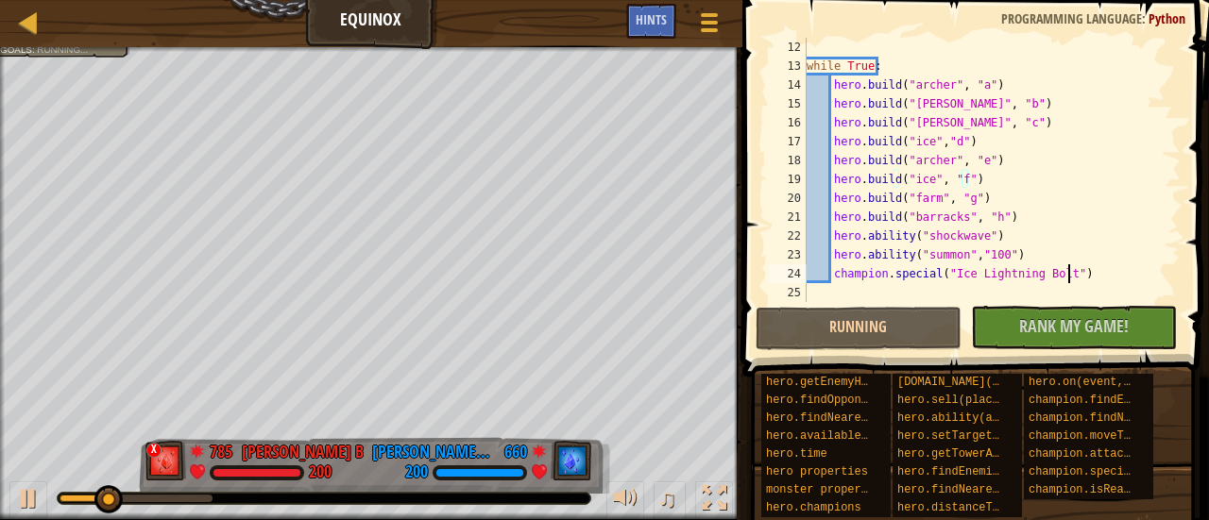
click at [1075, 271] on div "while True : hero . build ( "[PERSON_NAME]" , "a" ) hero . build ( "[PERSON_NAM…" at bounding box center [985, 189] width 364 height 302
type textarea "champion.special("Ice Lightning Bolt")"
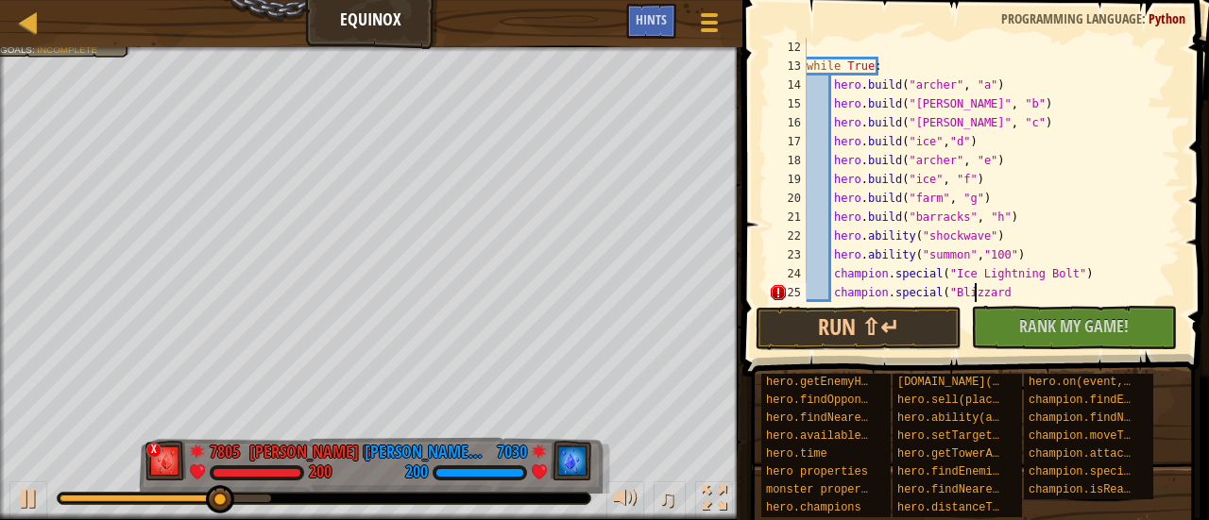
scroll to position [8, 13]
click at [1014, 291] on div "while True : hero . build ( "[PERSON_NAME]" , "a" ) hero . build ( "[PERSON_NAM…" at bounding box center [985, 189] width 364 height 302
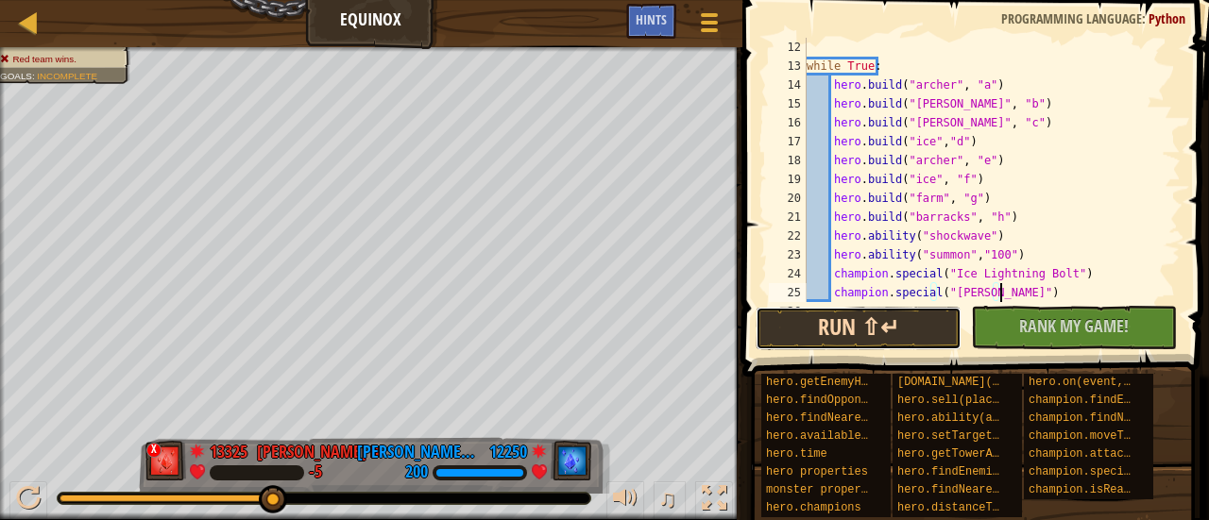
click at [890, 325] on button "Run ⇧↵" at bounding box center [858, 328] width 206 height 43
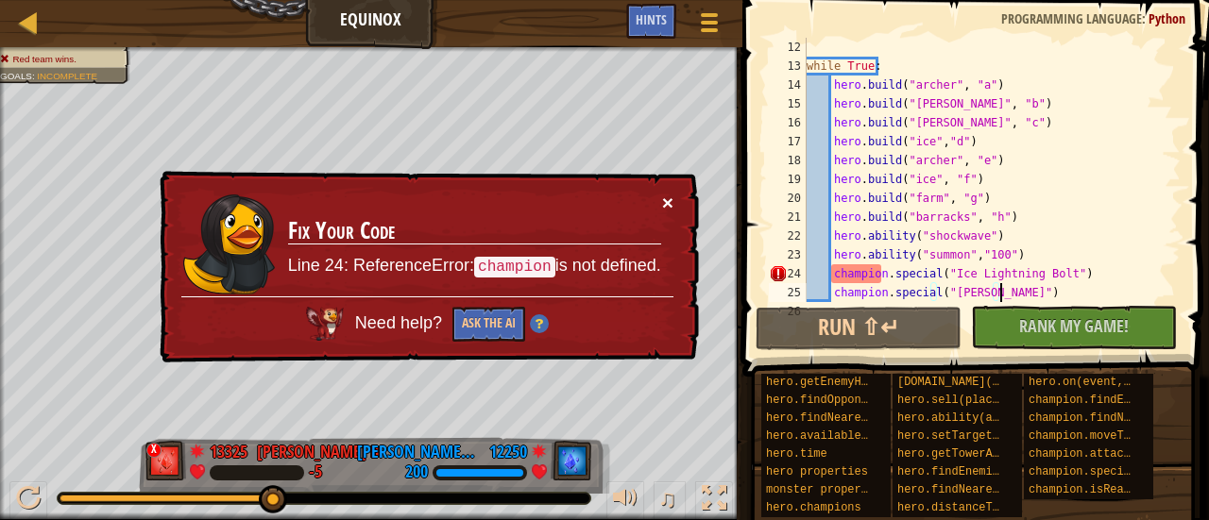
click at [669, 199] on button "×" at bounding box center [667, 203] width 11 height 20
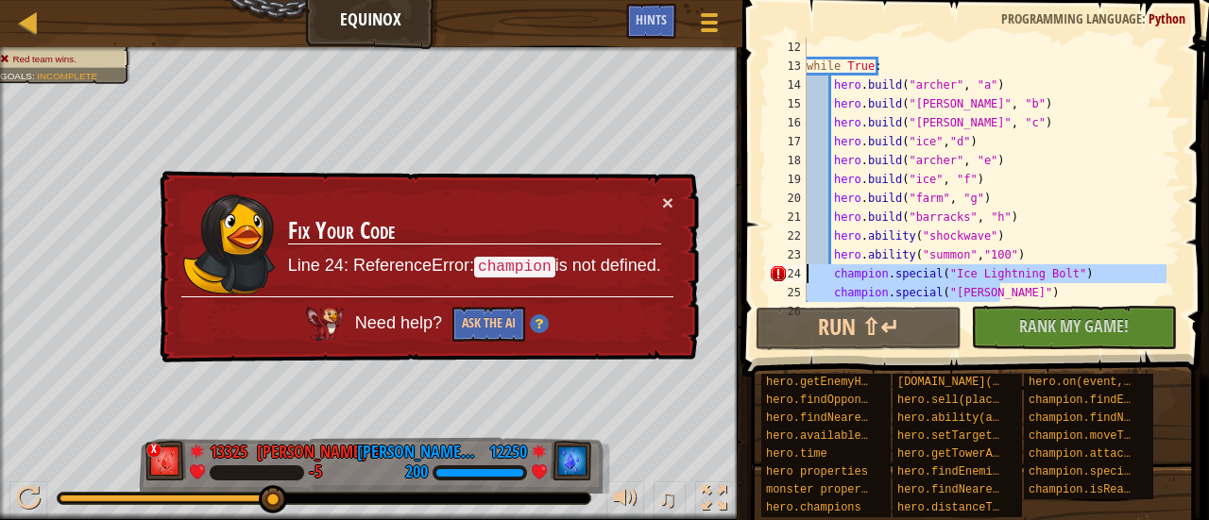
drag, startPoint x: 1077, startPoint y: 296, endPoint x: 795, endPoint y: 271, distance: 282.5
click at [795, 271] on div "champion.special("[PERSON_NAME]") 12 13 14 15 16 17 18 19 20 21 22 23 24 25 26 …" at bounding box center [972, 170] width 415 height 264
type textarea "champion.special("Ice Lightning Bolt") champion.special("[PERSON_NAME]")"
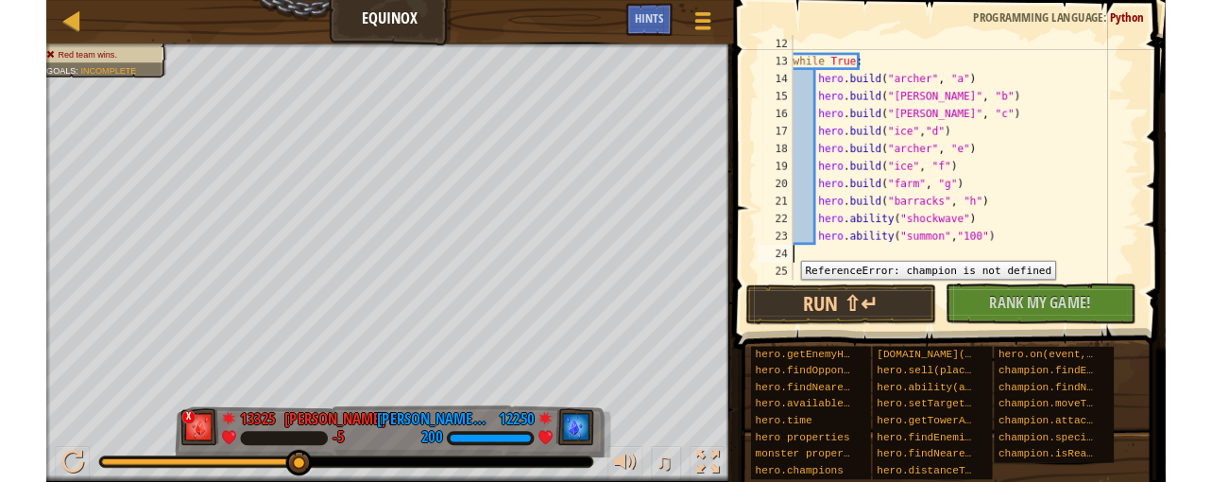
scroll to position [8, 0]
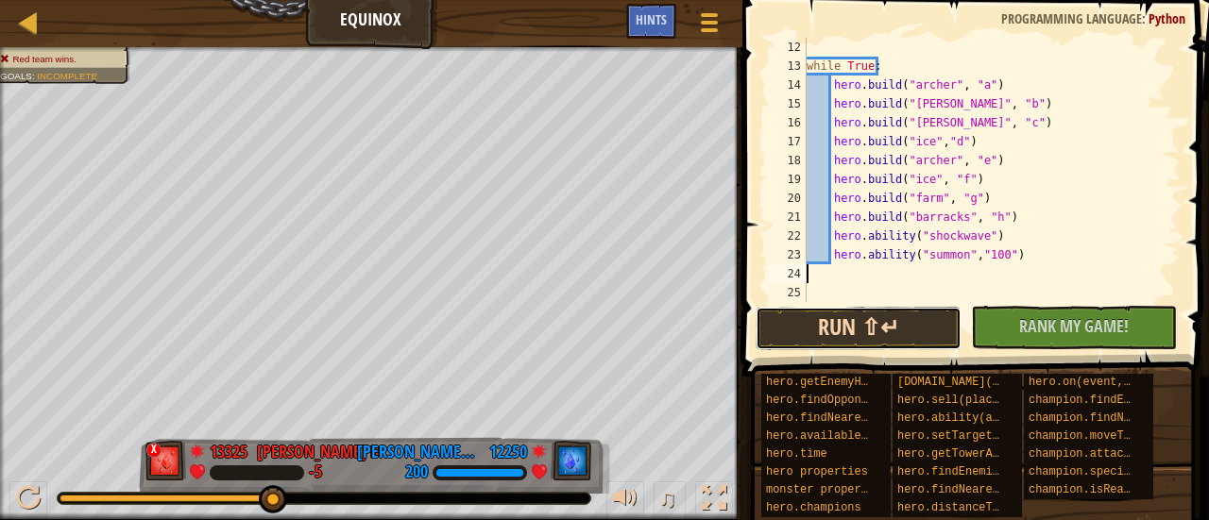
click at [922, 310] on button "Run ⇧↵" at bounding box center [858, 328] width 206 height 43
